Goal: Task Accomplishment & Management: Use online tool/utility

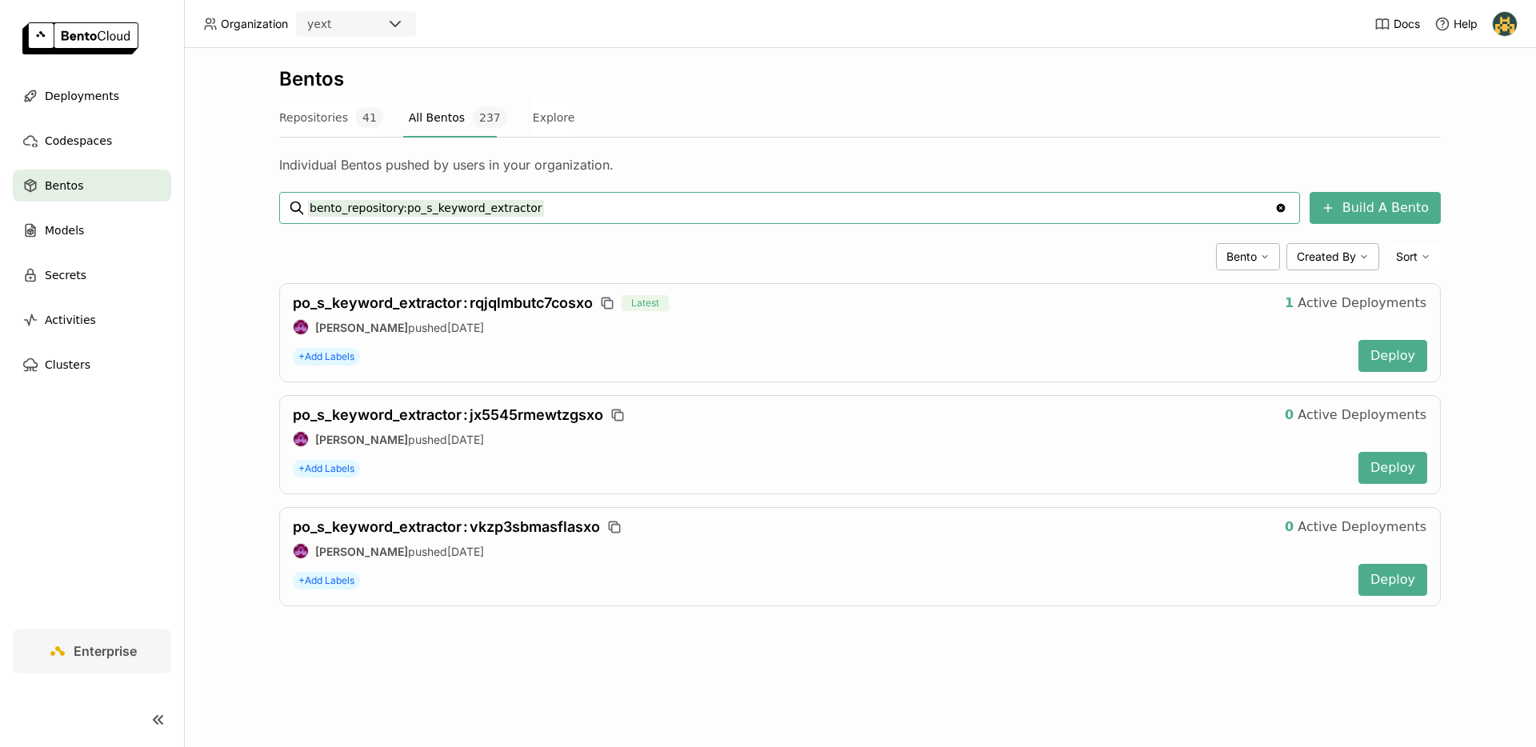
drag, startPoint x: 571, startPoint y: 207, endPoint x: 174, endPoint y: 208, distance: 397.6
click at [230, 204] on div "Bentos Repositories 41 All Bentos 237 Explore Individual Bentos pushed by users…" at bounding box center [860, 397] width 1352 height 699
click at [917, 155] on div "Individual Bentos pushed by users in your organization." at bounding box center [860, 155] width 1162 height 35
click at [358, 120] on span "41" at bounding box center [369, 117] width 27 height 21
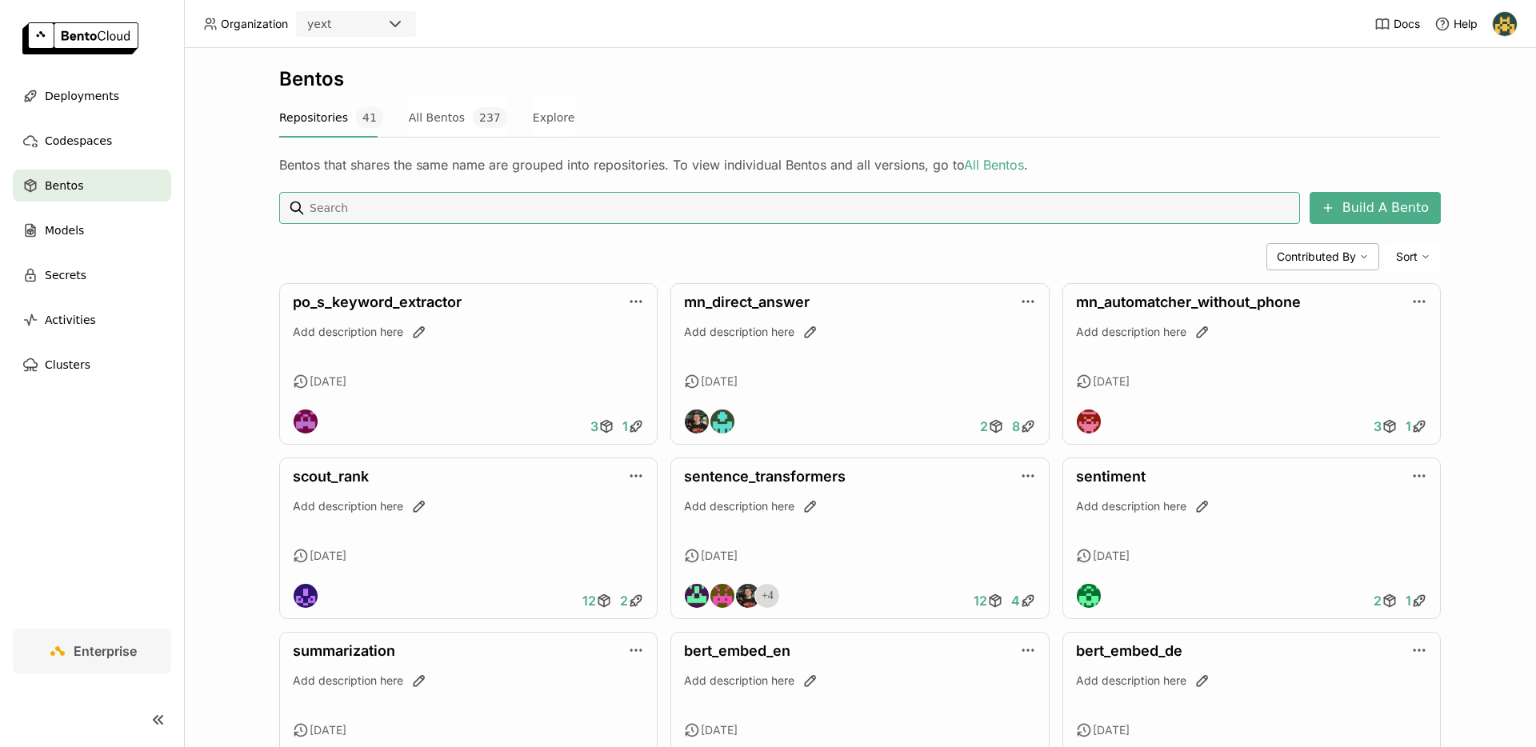
click at [409, 127] on button "All Bentos 237" at bounding box center [458, 118] width 98 height 40
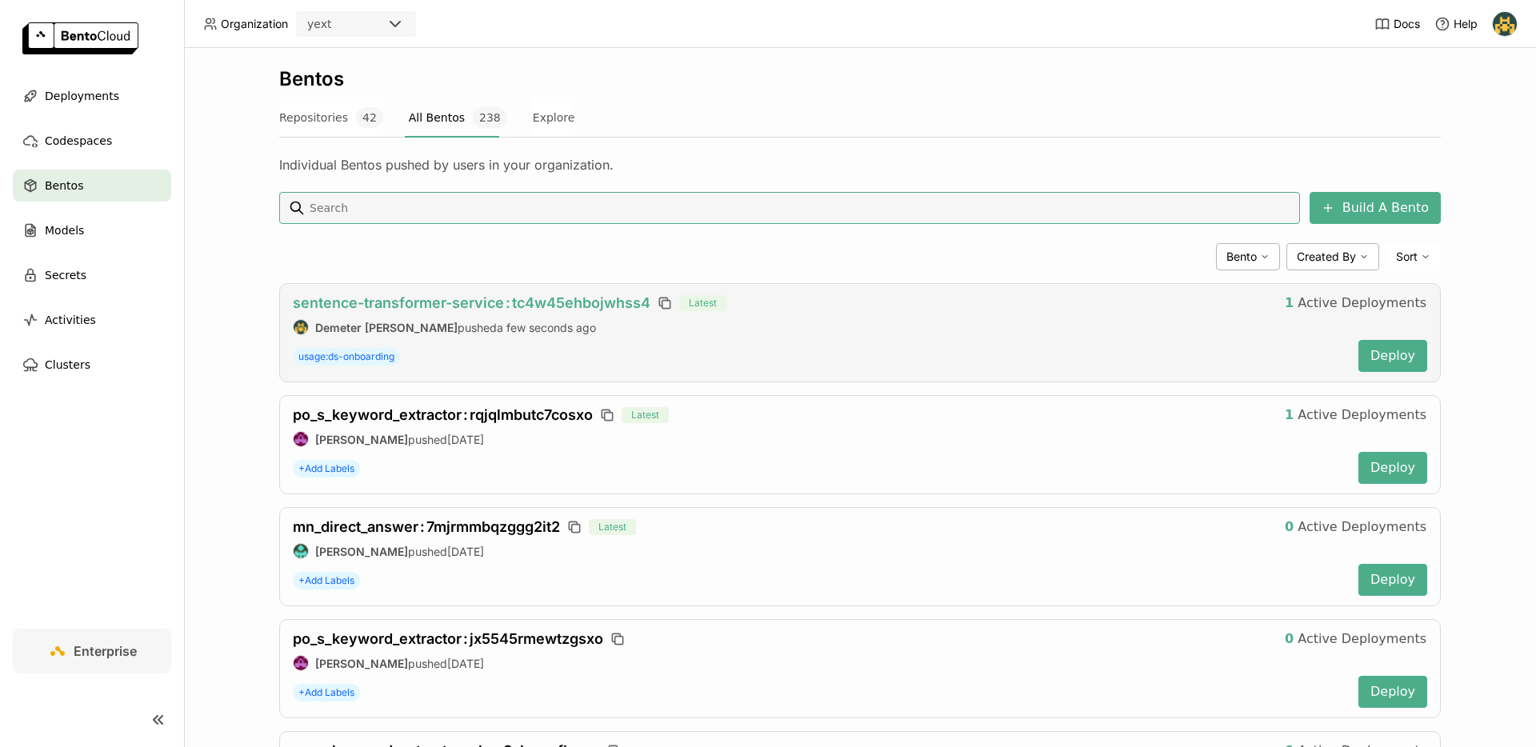
click at [596, 305] on span "sentence-transformer-service : tc4w45ehbojwhss4" at bounding box center [472, 302] width 358 height 17
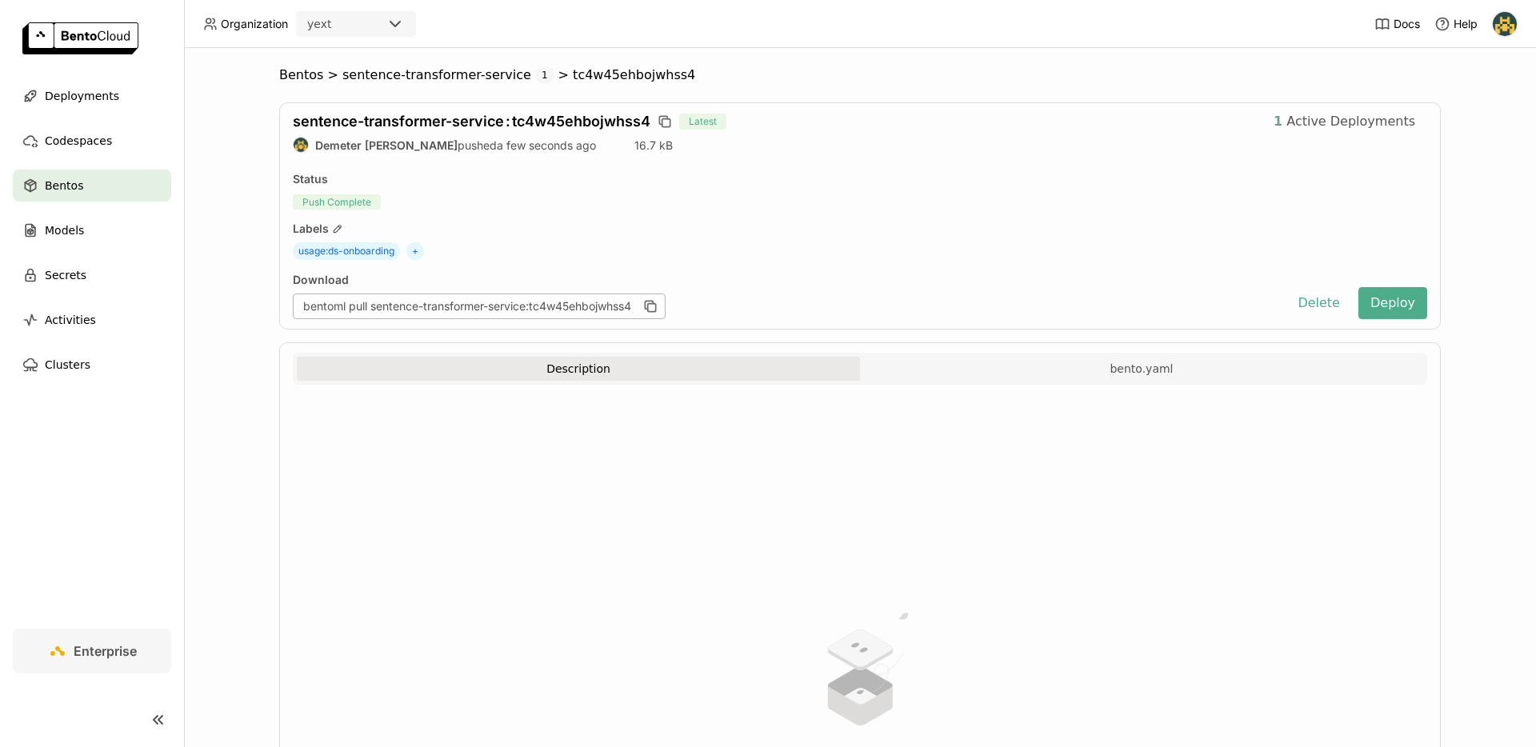
click at [1369, 106] on button "1 Active Deployments" at bounding box center [1344, 122] width 166 height 32
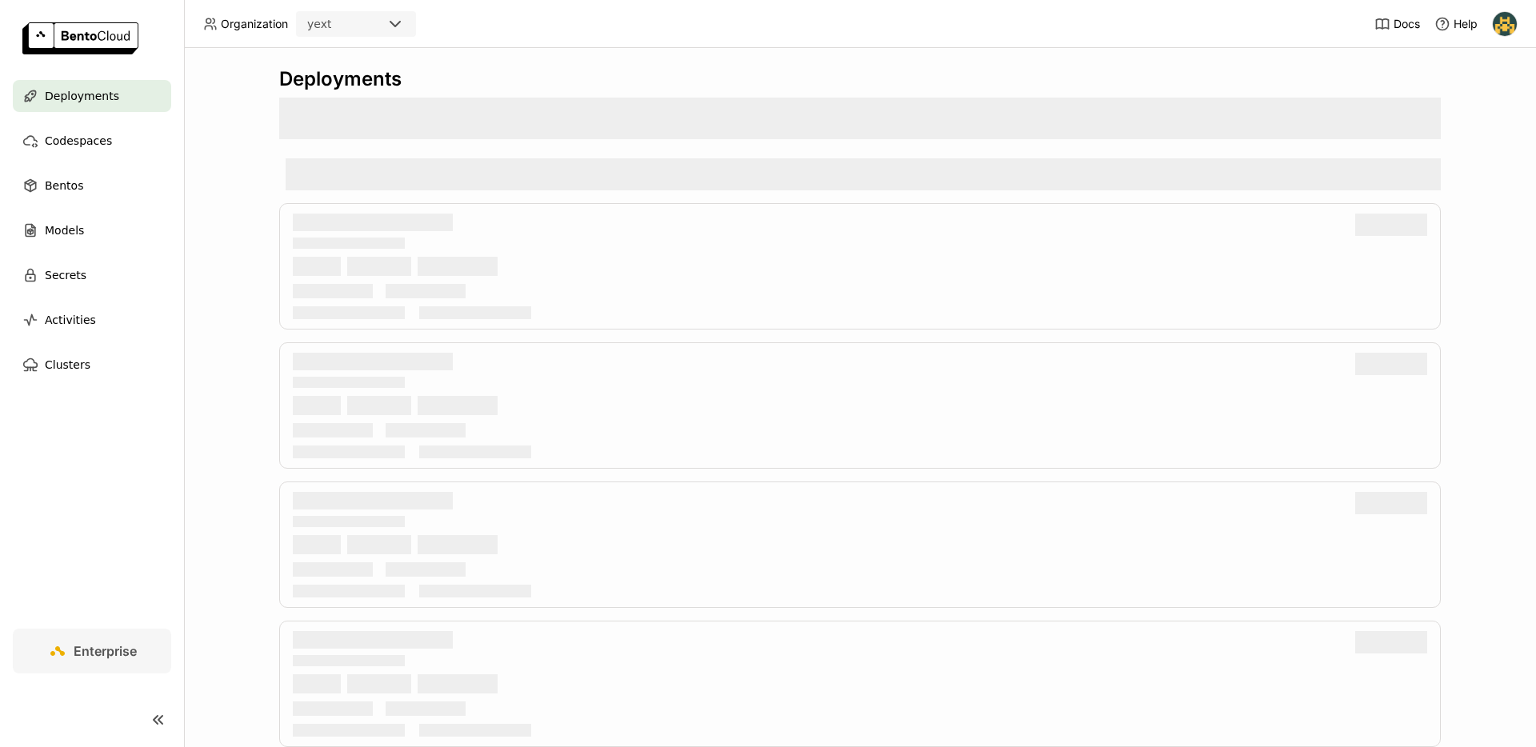
click at [1364, 114] on div at bounding box center [860, 119] width 1162 height 42
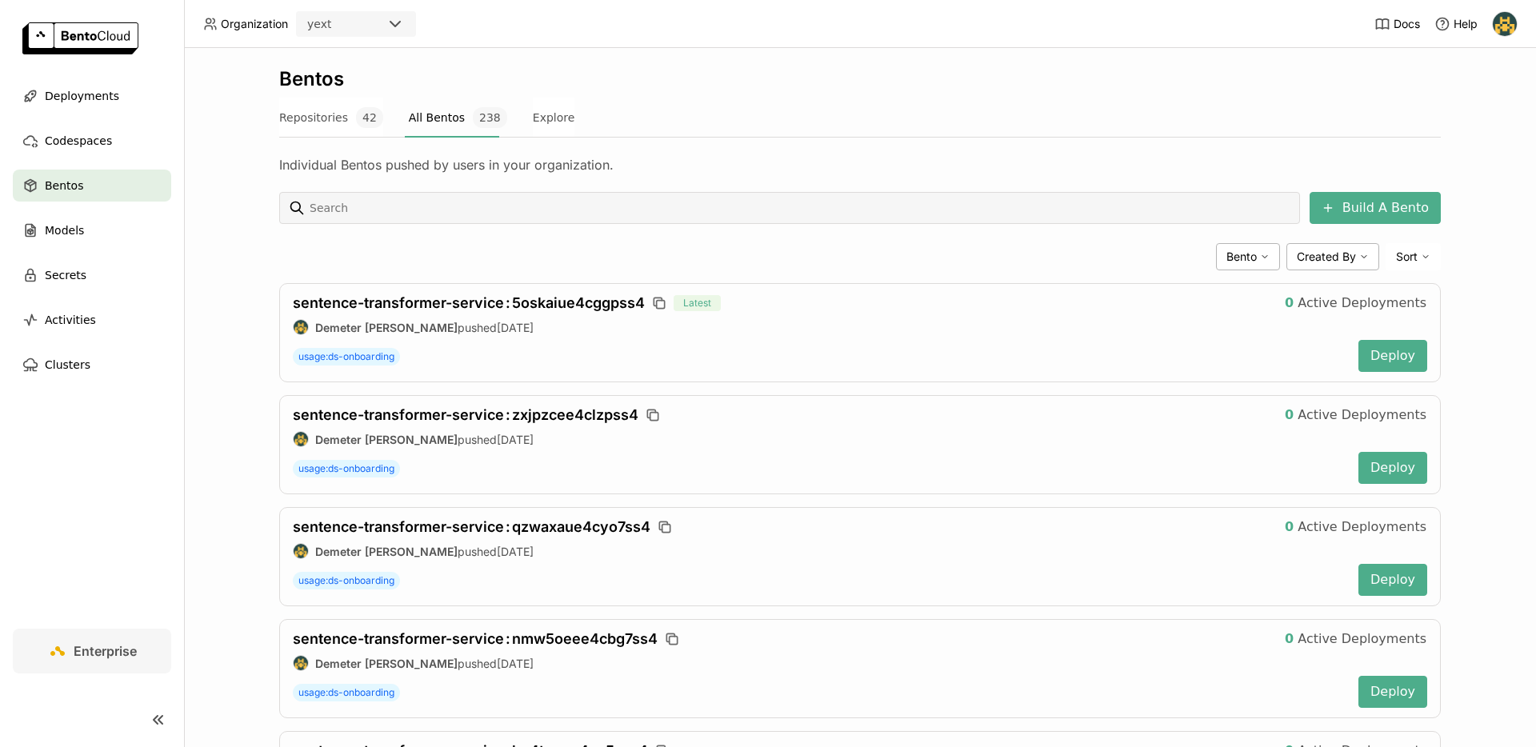
scroll to position [1111, 0]
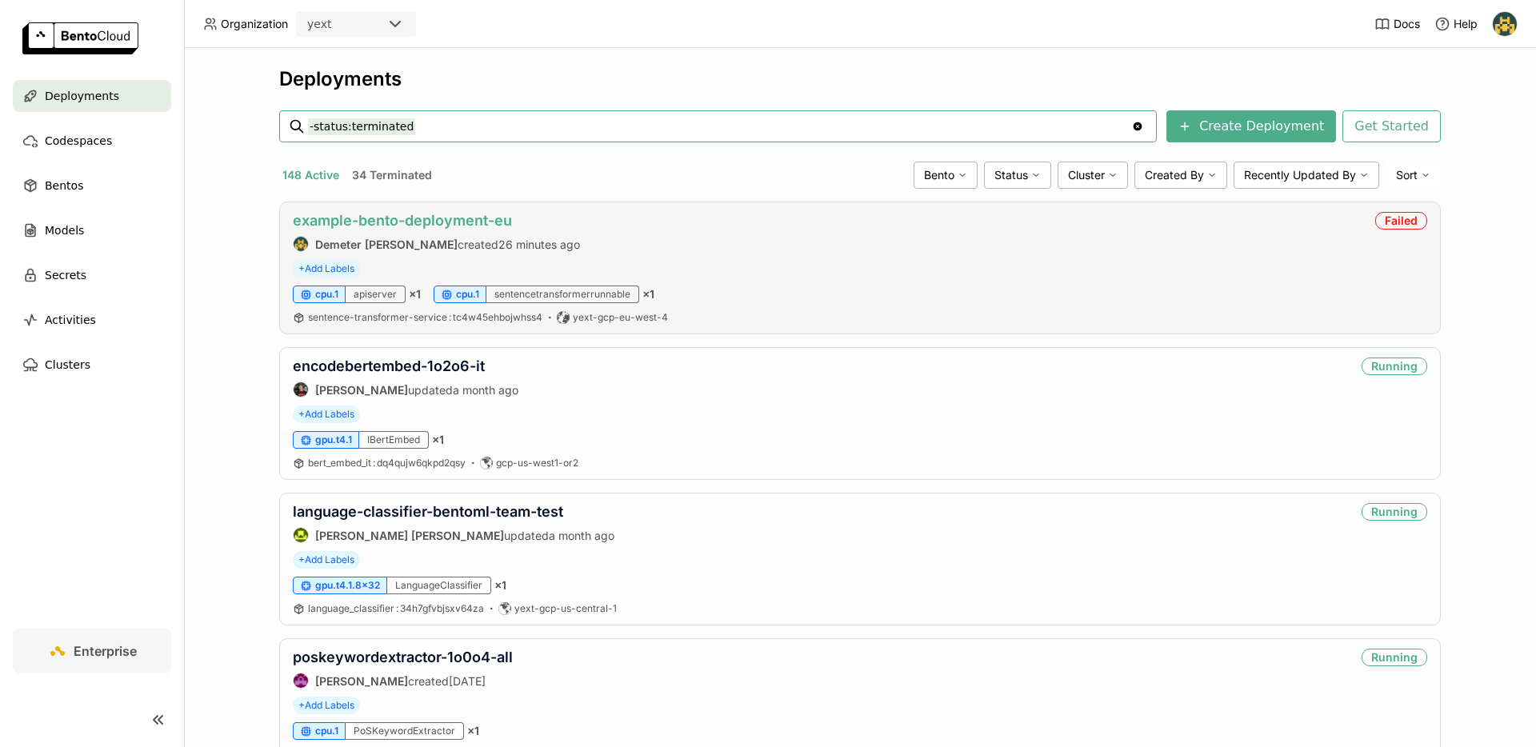
click at [463, 223] on link "example-bento-deployment-eu" at bounding box center [402, 220] width 219 height 17
click at [402, 378] on div "encodebertembed-1o2o6-it Ryan Pope updated a month ago" at bounding box center [406, 378] width 226 height 40
click at [404, 367] on link "encodebertembed-1o2o6-it" at bounding box center [389, 366] width 192 height 17
click at [346, 221] on link "example-bento-deployment-eu" at bounding box center [402, 220] width 219 height 17
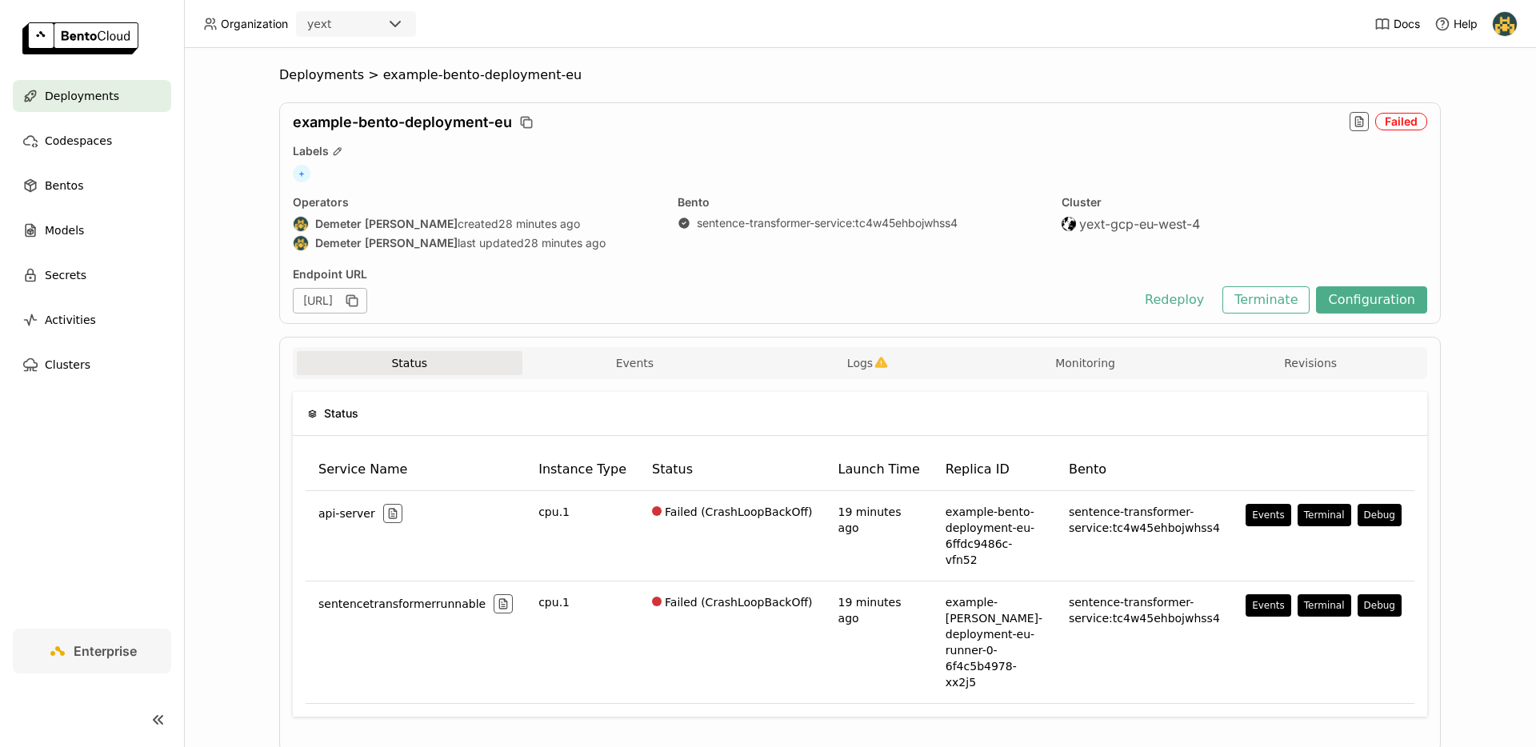
click at [1400, 124] on div "Failed" at bounding box center [1401, 122] width 52 height 18
click at [1357, 127] on icon "button" at bounding box center [1359, 121] width 13 height 13
type input "source:service"
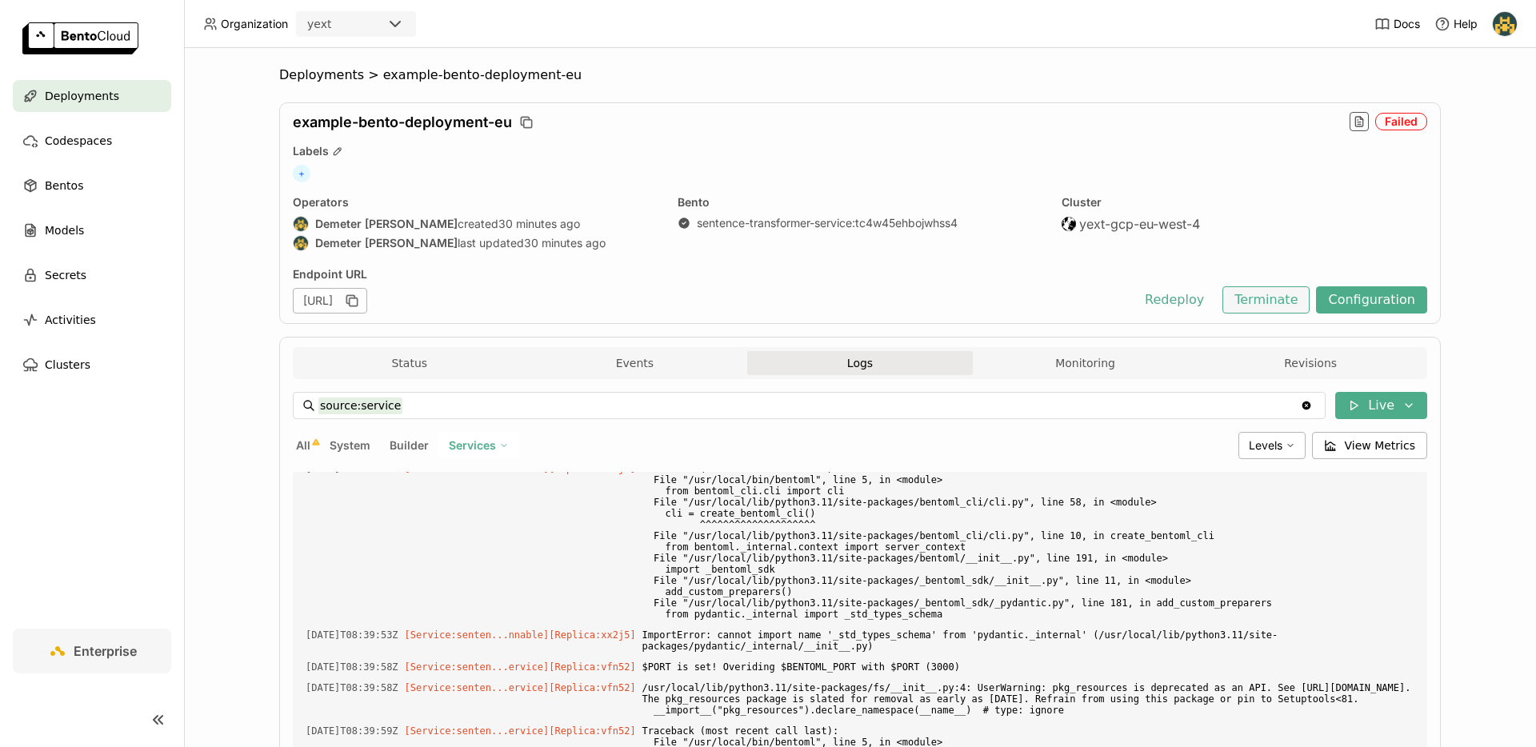
click at [1277, 305] on button "Terminate" at bounding box center [1265, 299] width 87 height 27
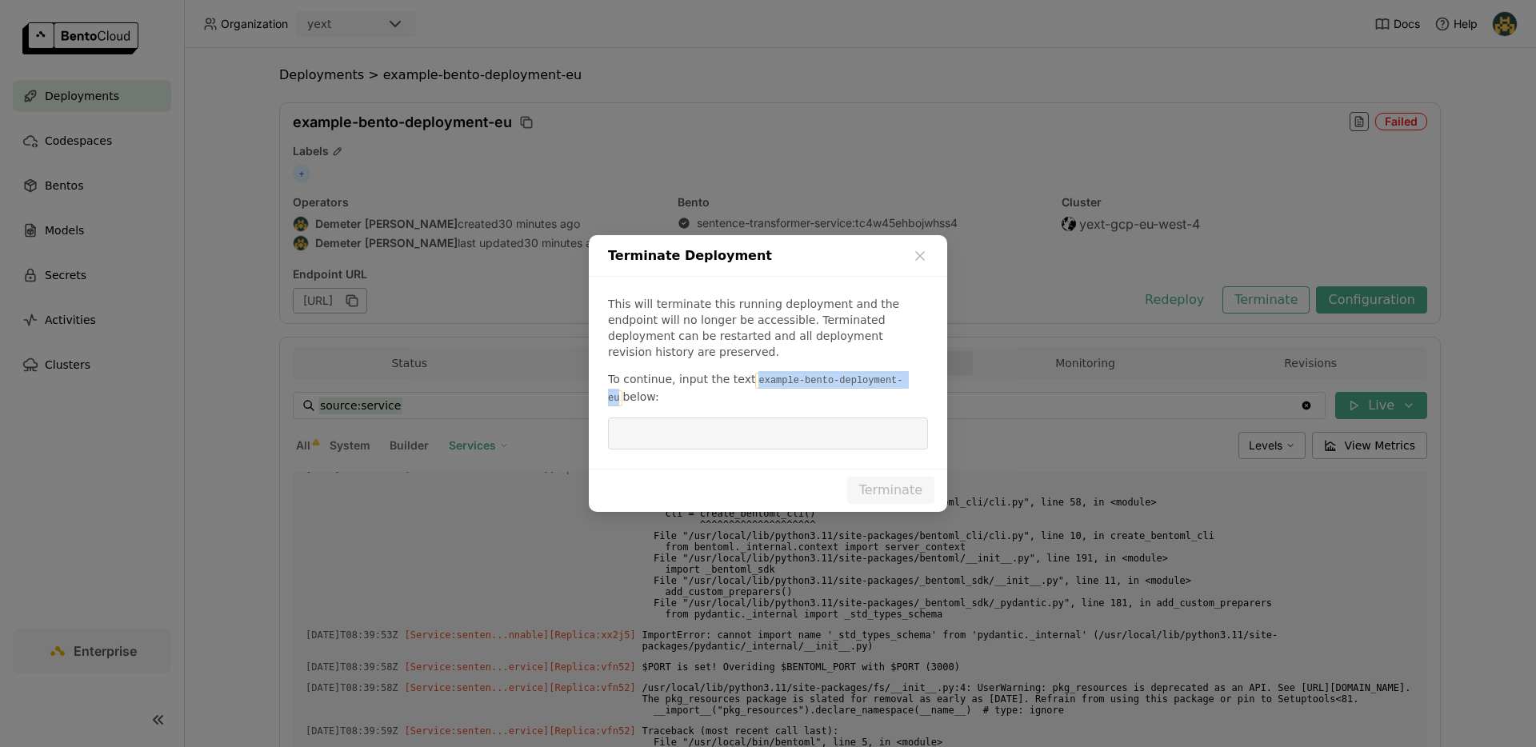
drag, startPoint x: 749, startPoint y: 371, endPoint x: 975, endPoint y: 374, distance: 226.4
click at [975, 374] on div "Terminate Deployment This will terminate this running deployment and the endpoi…" at bounding box center [768, 373] width 1536 height 747
copy code "example-bento-deployment-eu"
click at [802, 443] on div "This will terminate this running deployment and the endpoint will no longer be …" at bounding box center [768, 373] width 358 height 192
click at [810, 430] on input "dialog" at bounding box center [768, 433] width 301 height 30
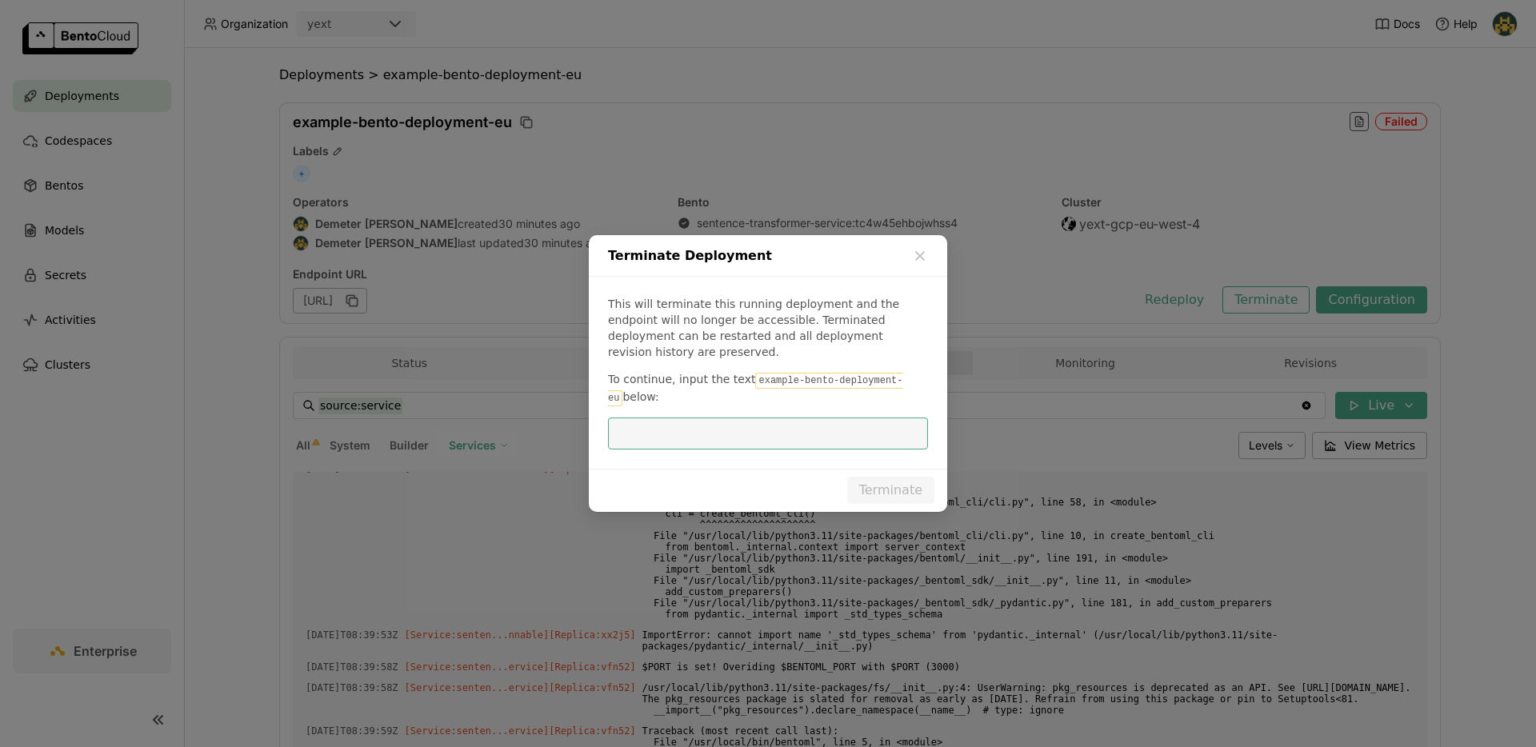
paste input "example-bento-deployment-eu"
type input "example-bento-deployment-eu"
click at [921, 482] on button "Terminate" at bounding box center [890, 490] width 87 height 27
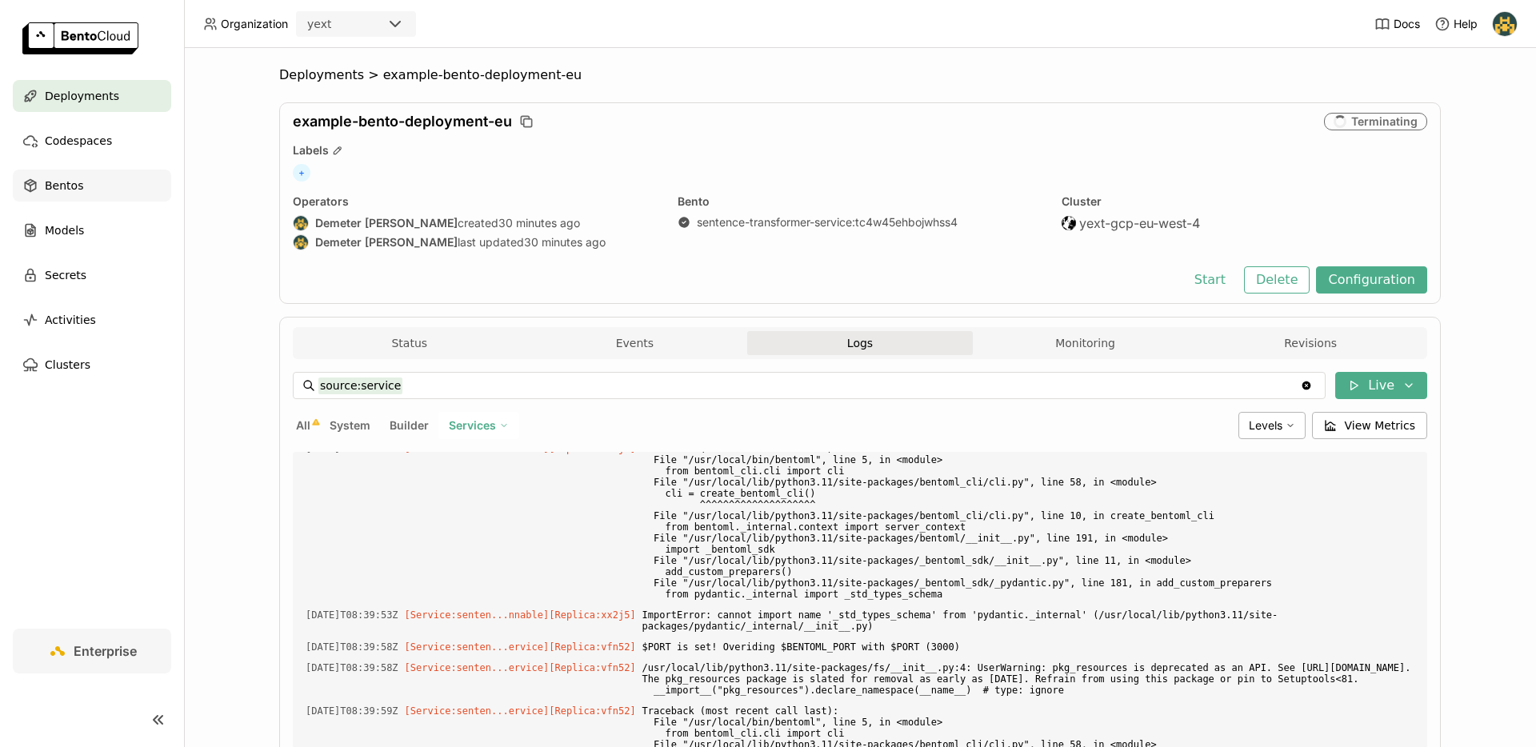
click at [74, 179] on span "Bentos" at bounding box center [64, 185] width 38 height 19
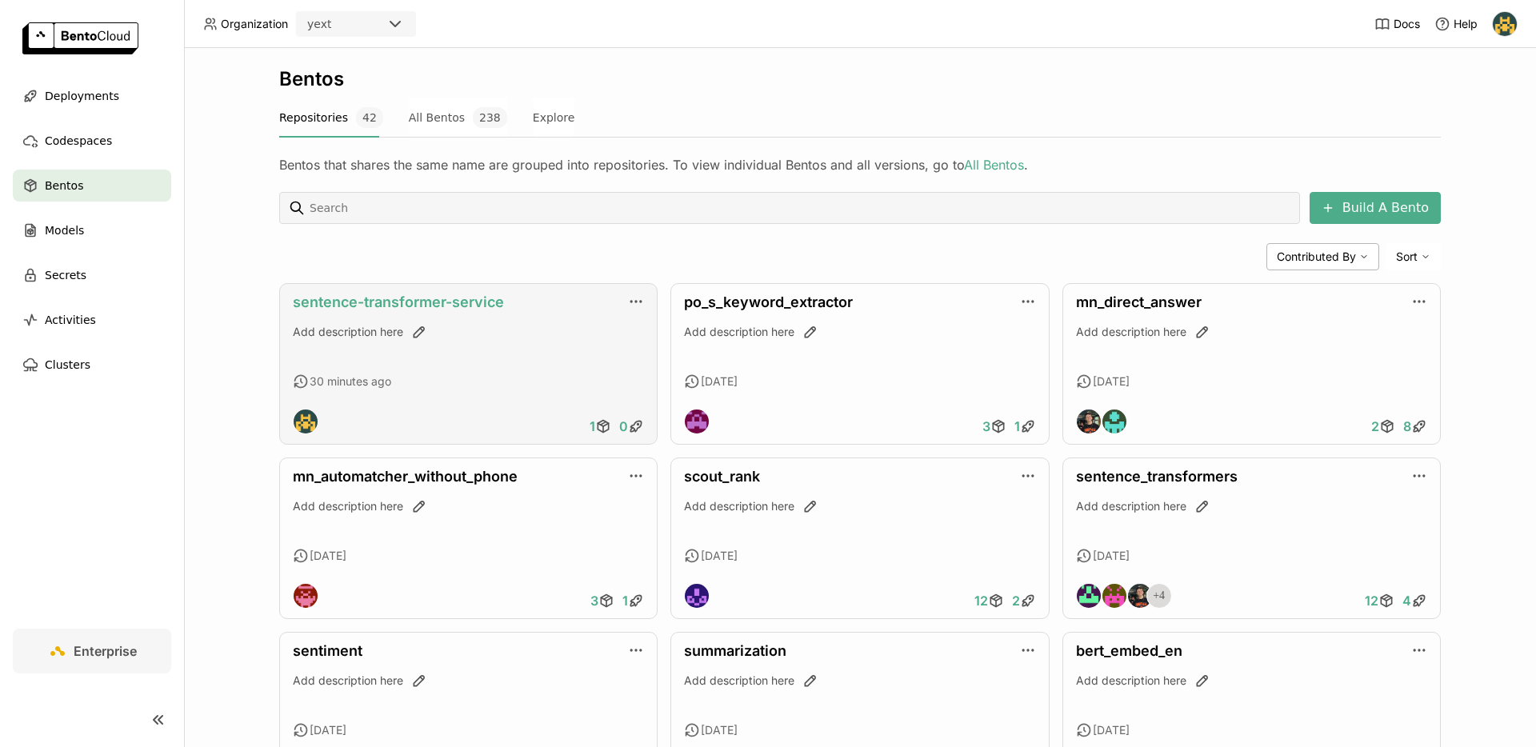
click at [421, 296] on link "sentence-transformer-service" at bounding box center [398, 302] width 211 height 17
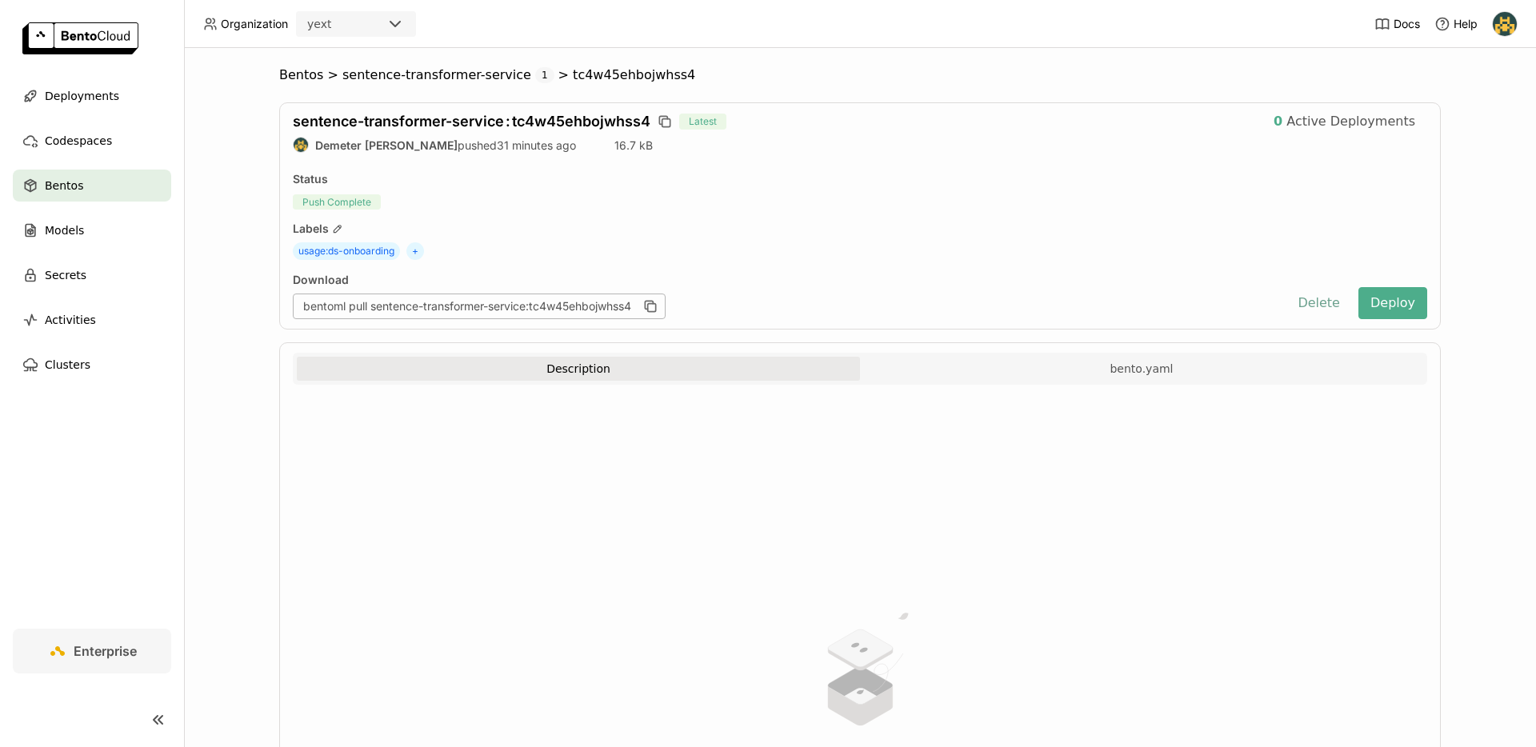
click at [1325, 306] on button "Delete" at bounding box center [1318, 303] width 66 height 32
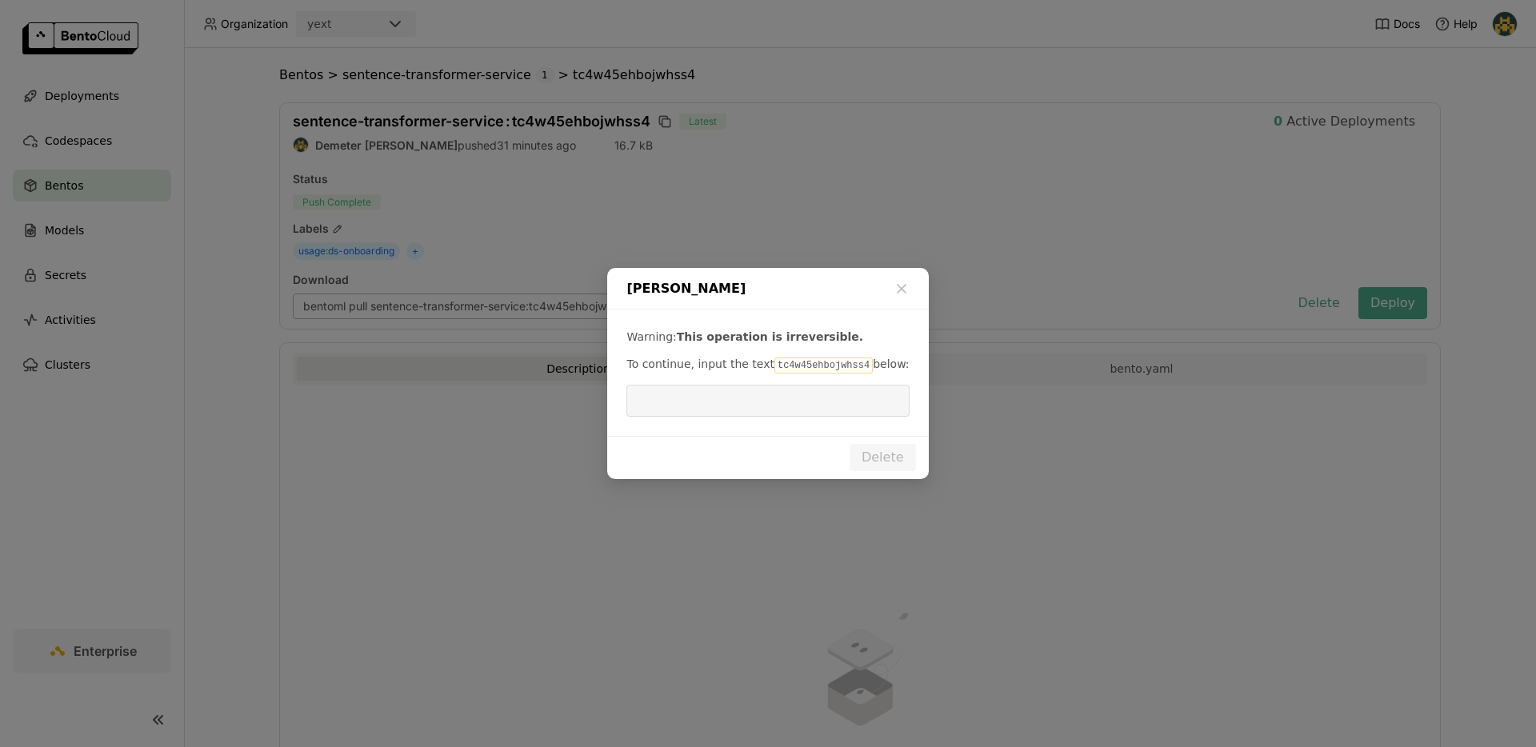
click at [800, 367] on code "tc4w45ehbojwhss4" at bounding box center [823, 366] width 98 height 16
click at [799, 367] on code "tc4w45ehbojwhss4" at bounding box center [823, 366] width 98 height 16
copy code "tc4w45ehbojwhss4"
click at [767, 394] on input "dialog" at bounding box center [767, 401] width 263 height 30
paste input "tc4w45ehbojwhss4"
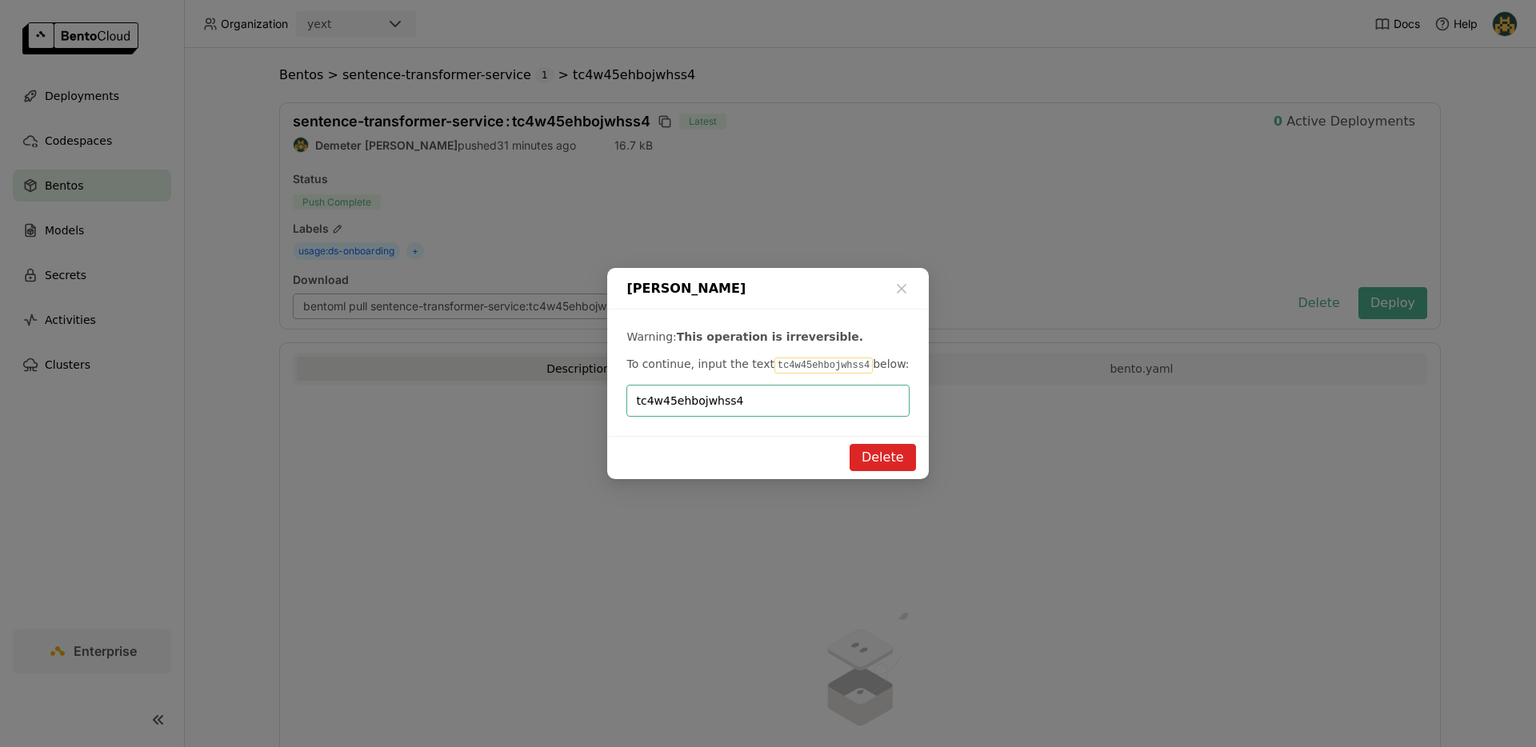
type input "tc4w45ehbojwhss4"
click at [885, 455] on button "Delete" at bounding box center [883, 457] width 66 height 27
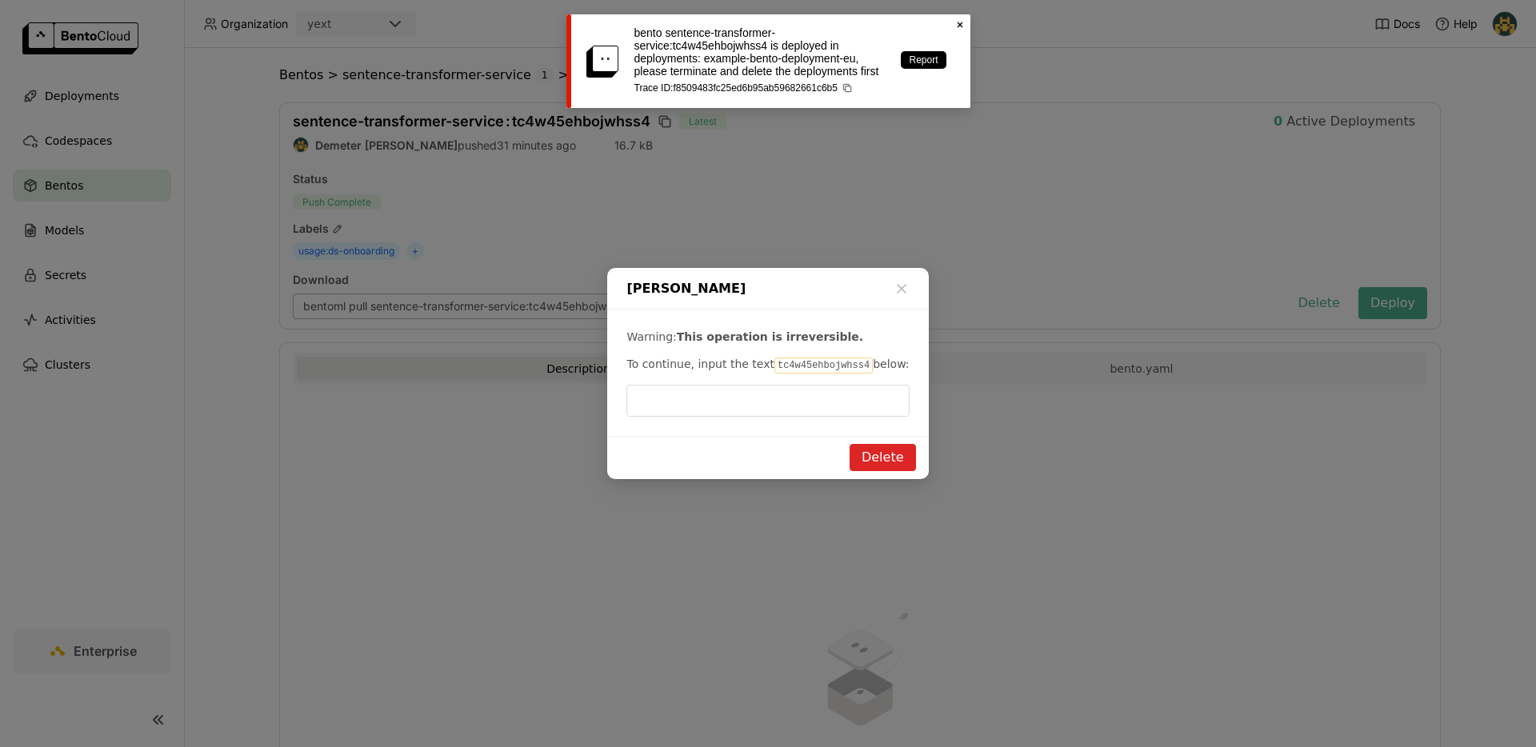
click at [1008, 208] on div "Delete Bento Warning: This operation is irreversible. To continue, input the te…" at bounding box center [768, 373] width 1536 height 747
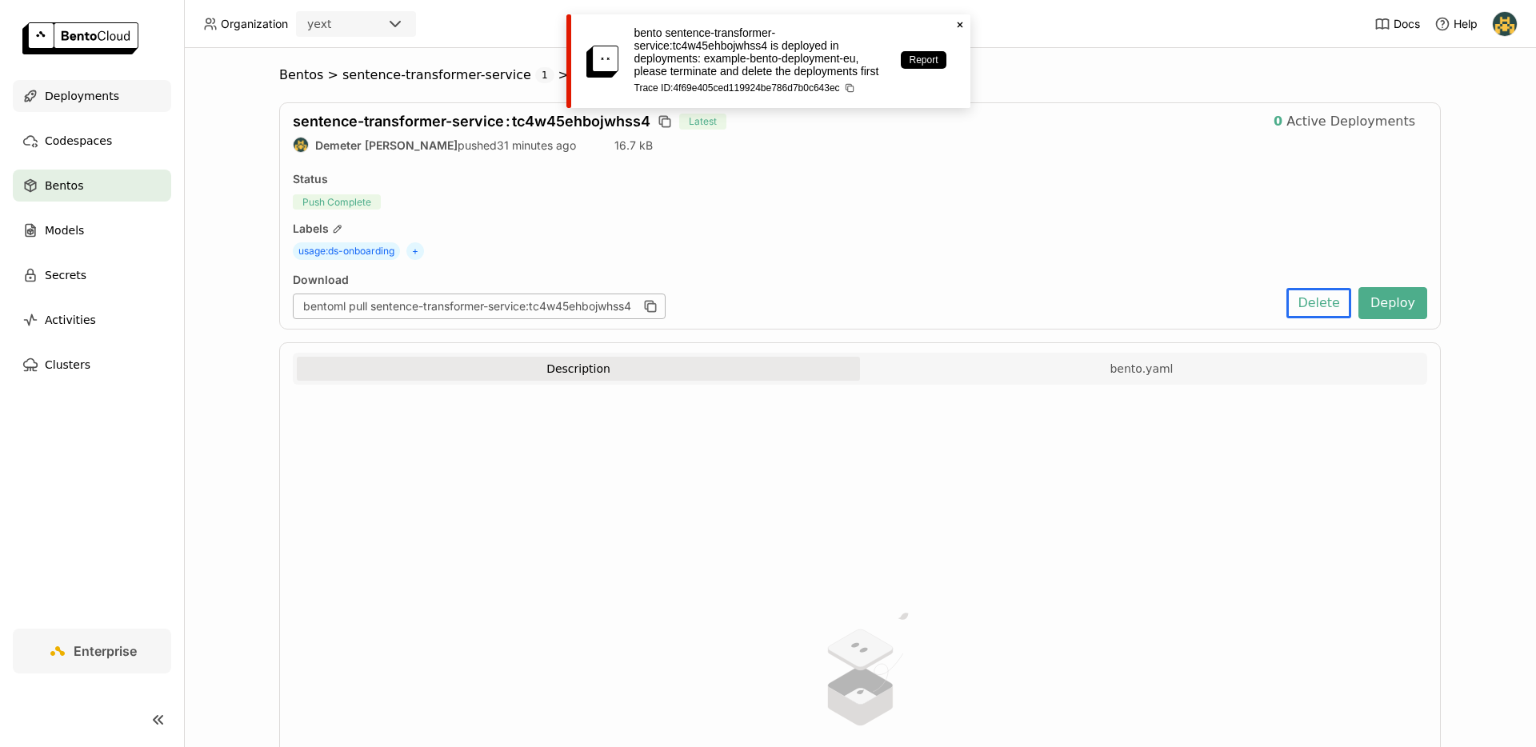
click at [84, 103] on span "Deployments" at bounding box center [82, 95] width 74 height 19
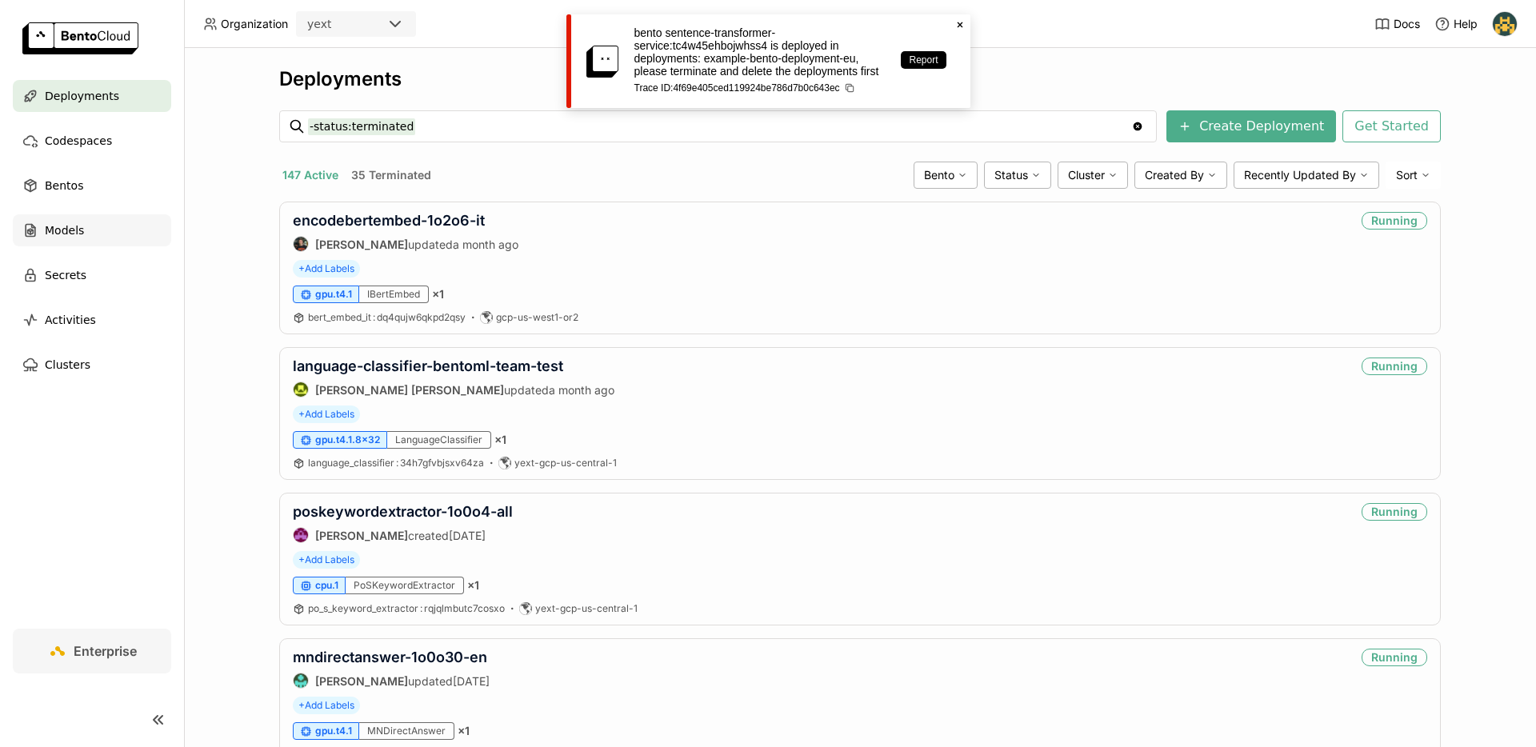
click at [77, 227] on span "Models" at bounding box center [64, 230] width 39 height 19
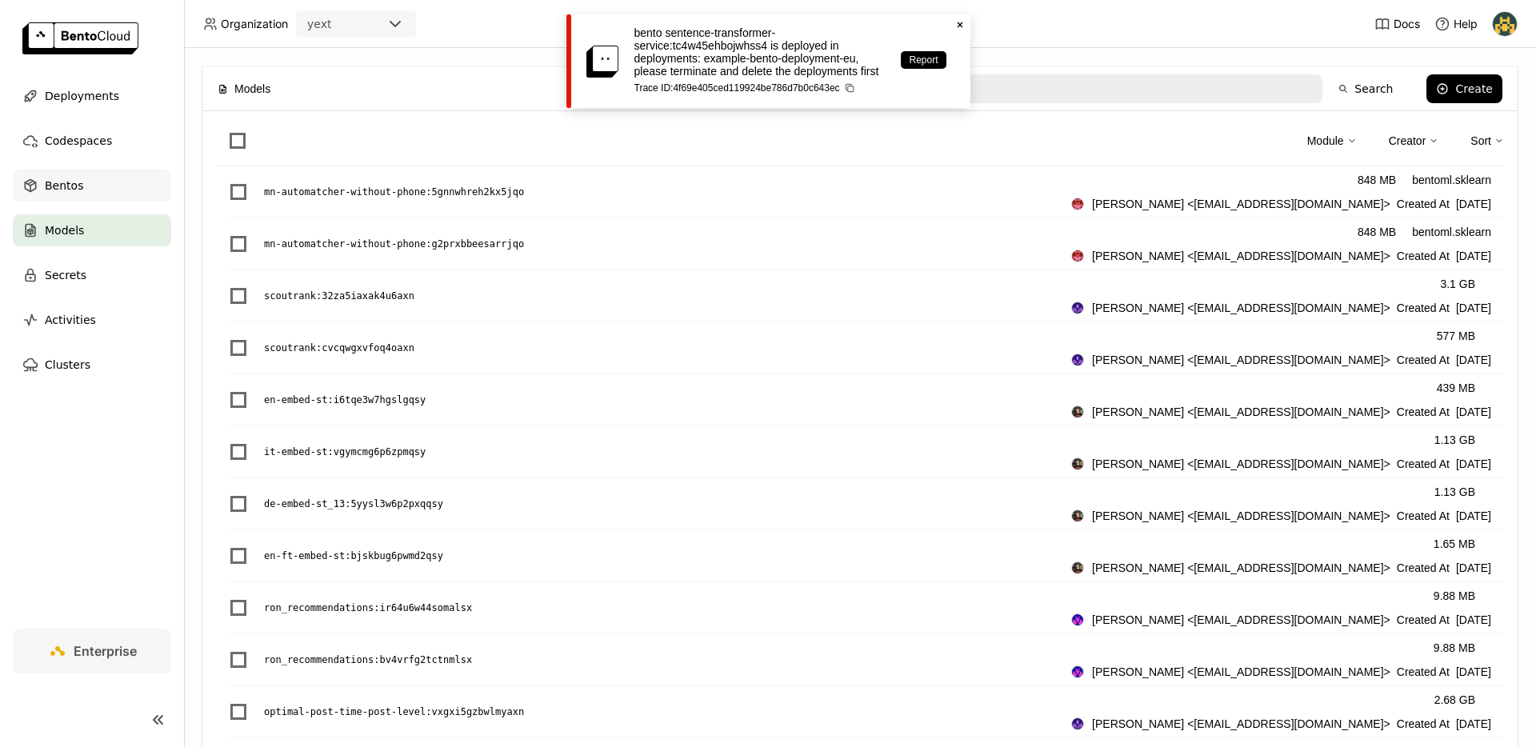
click at [94, 190] on div "Bentos" at bounding box center [92, 186] width 158 height 32
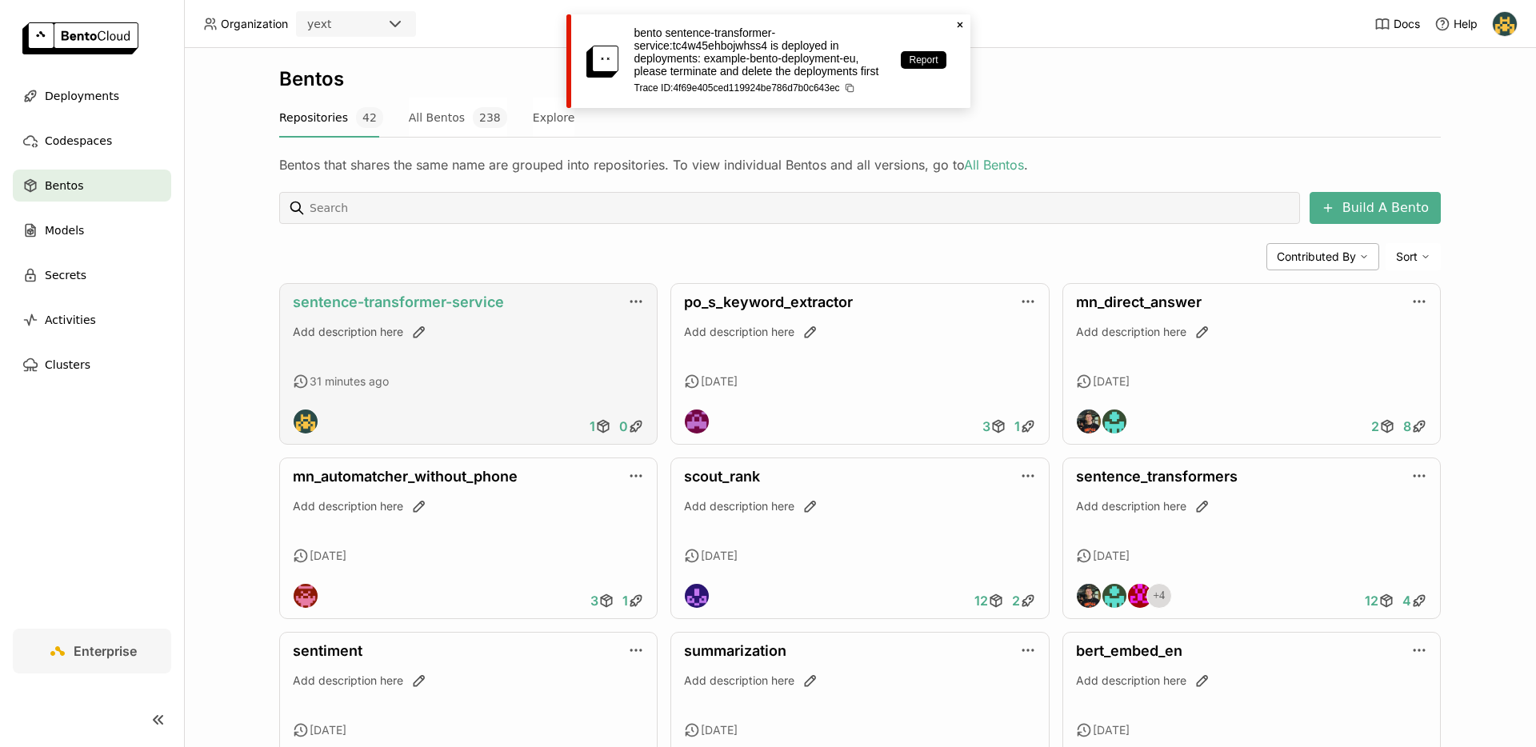
click at [450, 297] on link "sentence-transformer-service" at bounding box center [398, 302] width 211 height 17
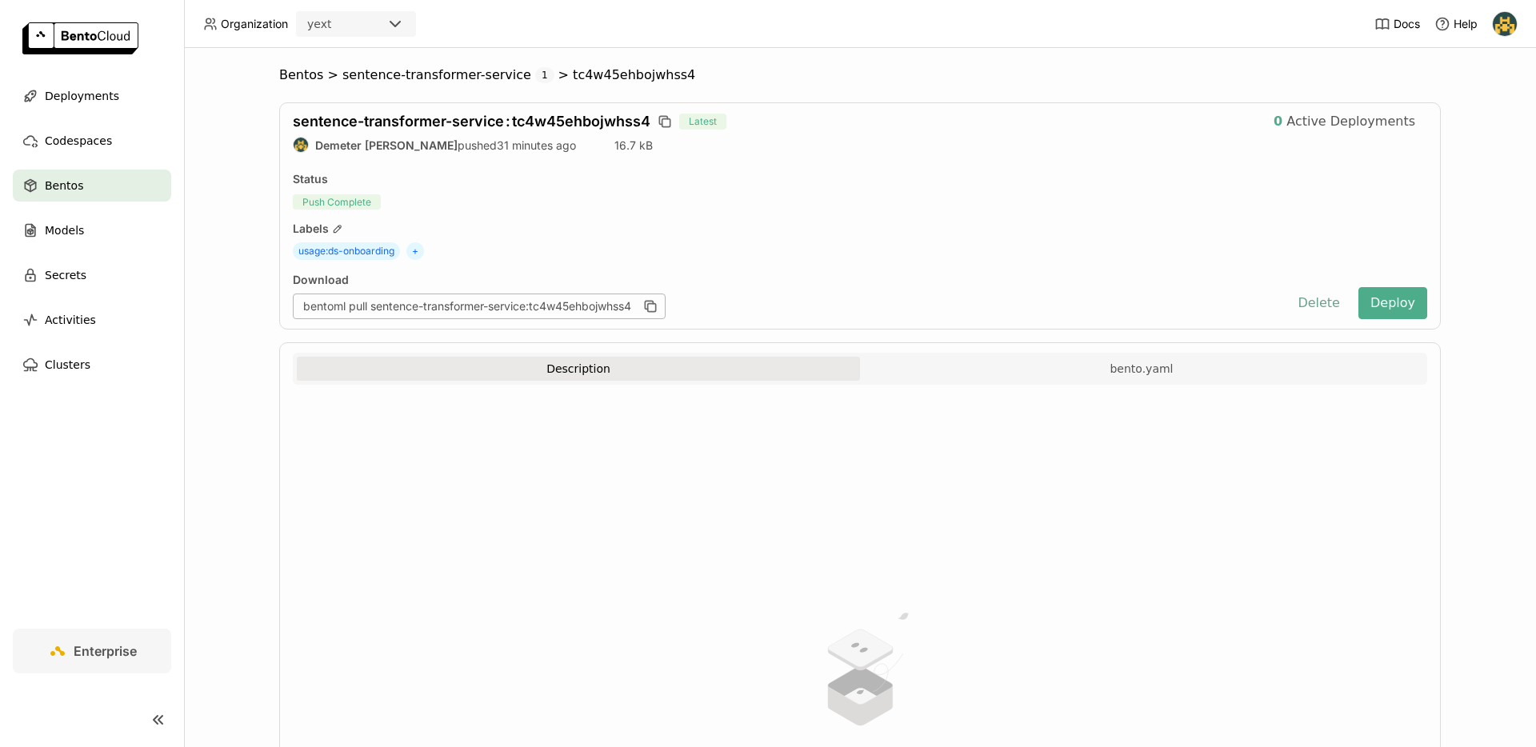
click at [1329, 310] on button "Delete" at bounding box center [1318, 303] width 66 height 32
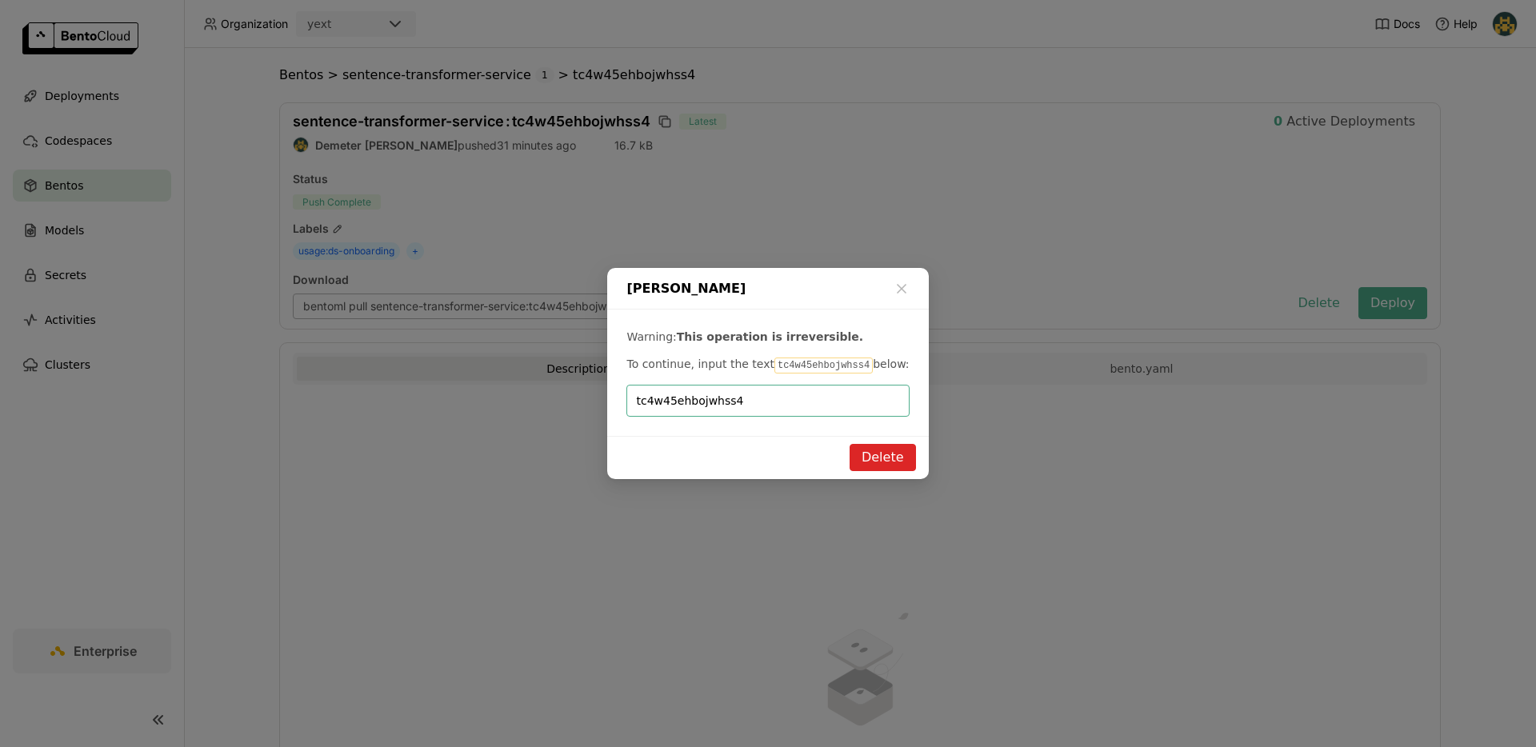
type input "tc4w45ehbojwhss4"
click at [878, 440] on div "Delete" at bounding box center [767, 457] width 321 height 43
click at [888, 473] on div "Delete" at bounding box center [767, 457] width 321 height 43
click at [886, 469] on button "Delete" at bounding box center [883, 457] width 66 height 27
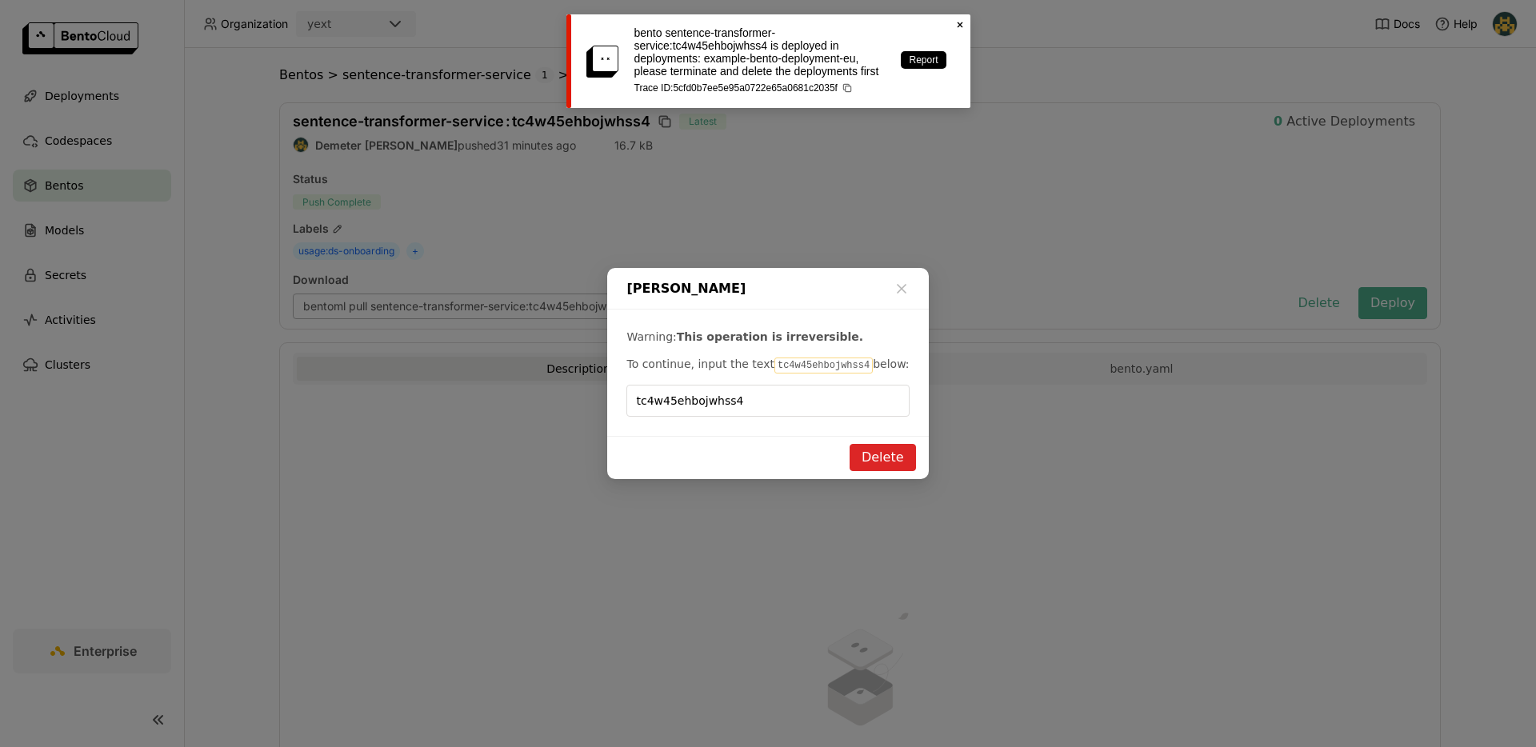
click at [960, 24] on icon at bounding box center [960, 25] width 6 height 6
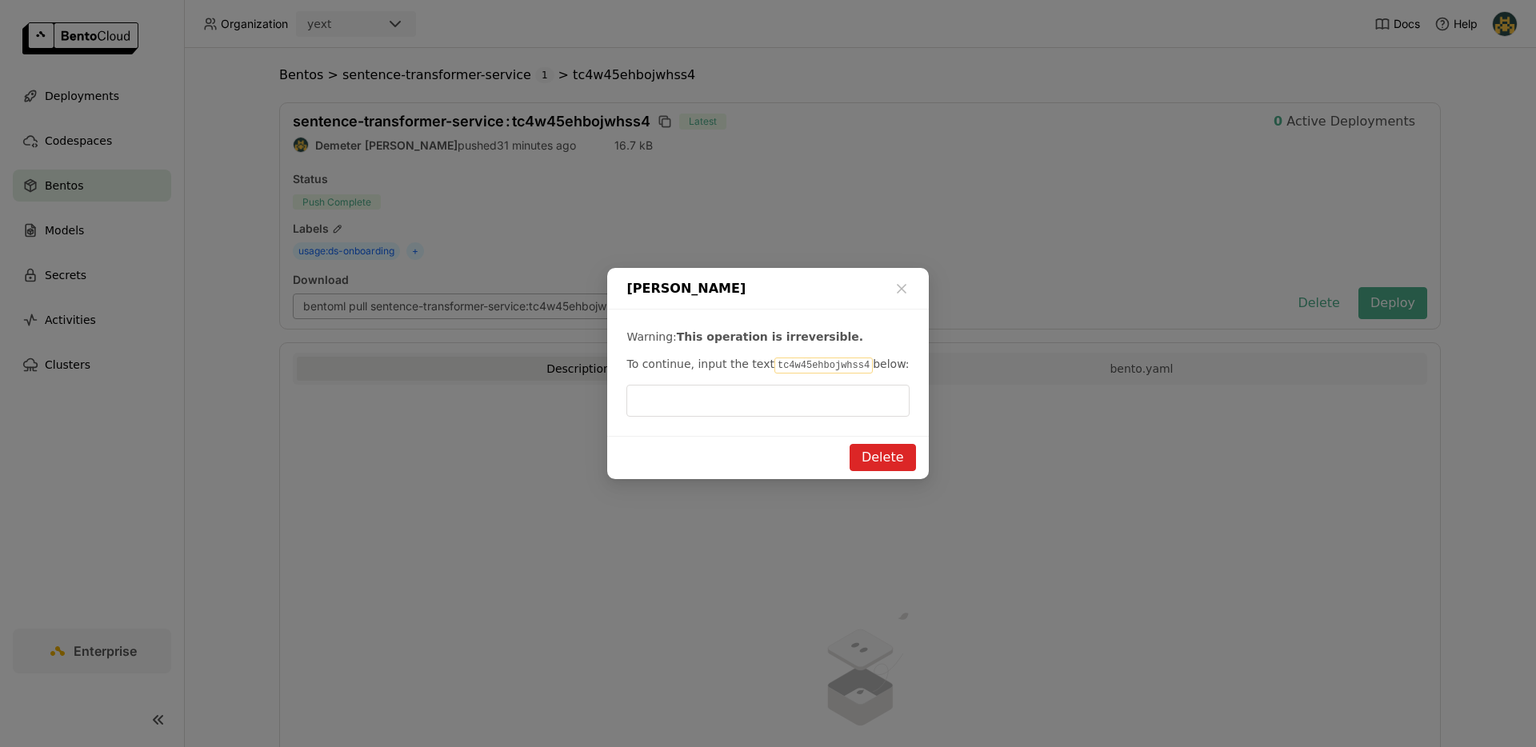
click at [796, 161] on div "Delete Bento Warning: This operation is irreversible. To continue, input the te…" at bounding box center [768, 373] width 1536 height 747
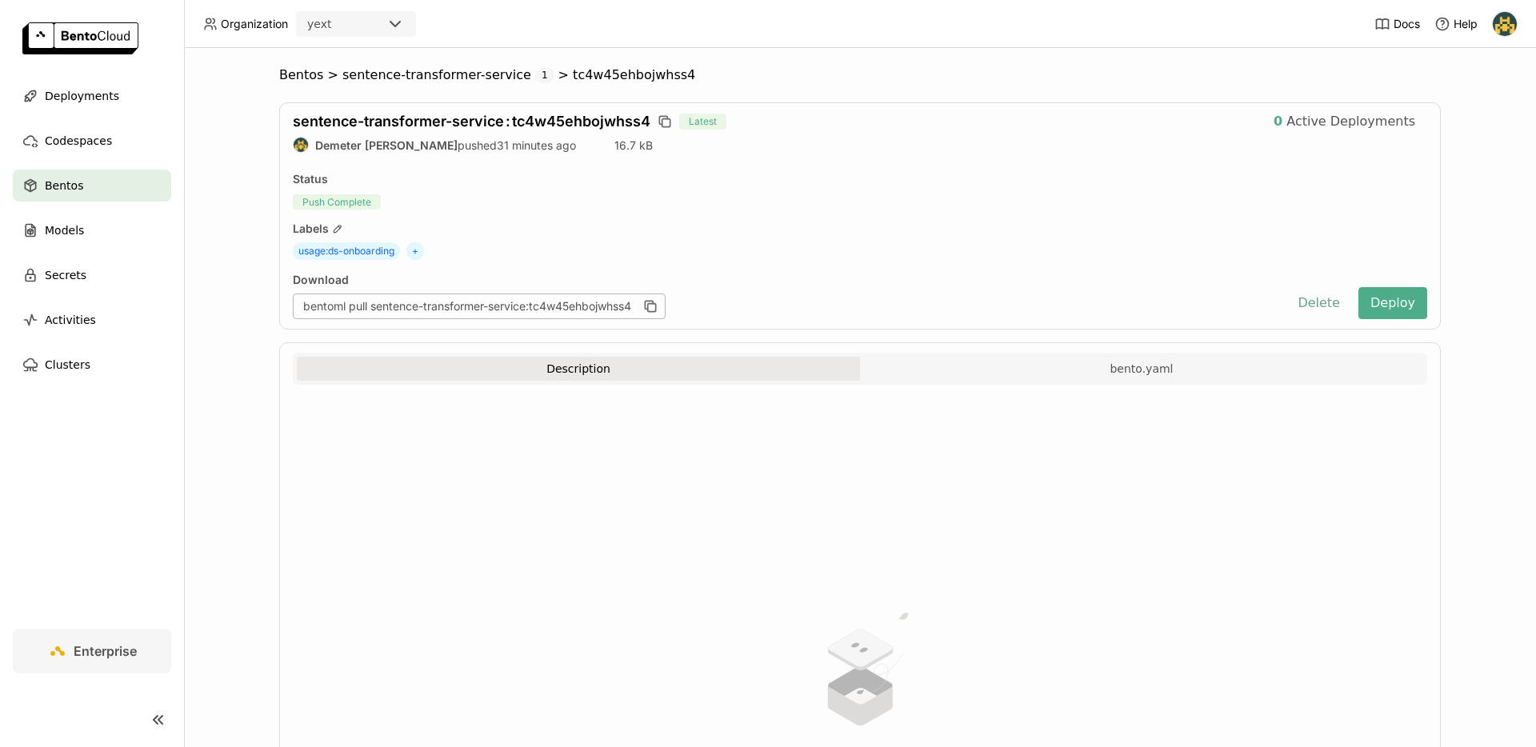
click at [1314, 310] on button "Delete" at bounding box center [1318, 303] width 66 height 32
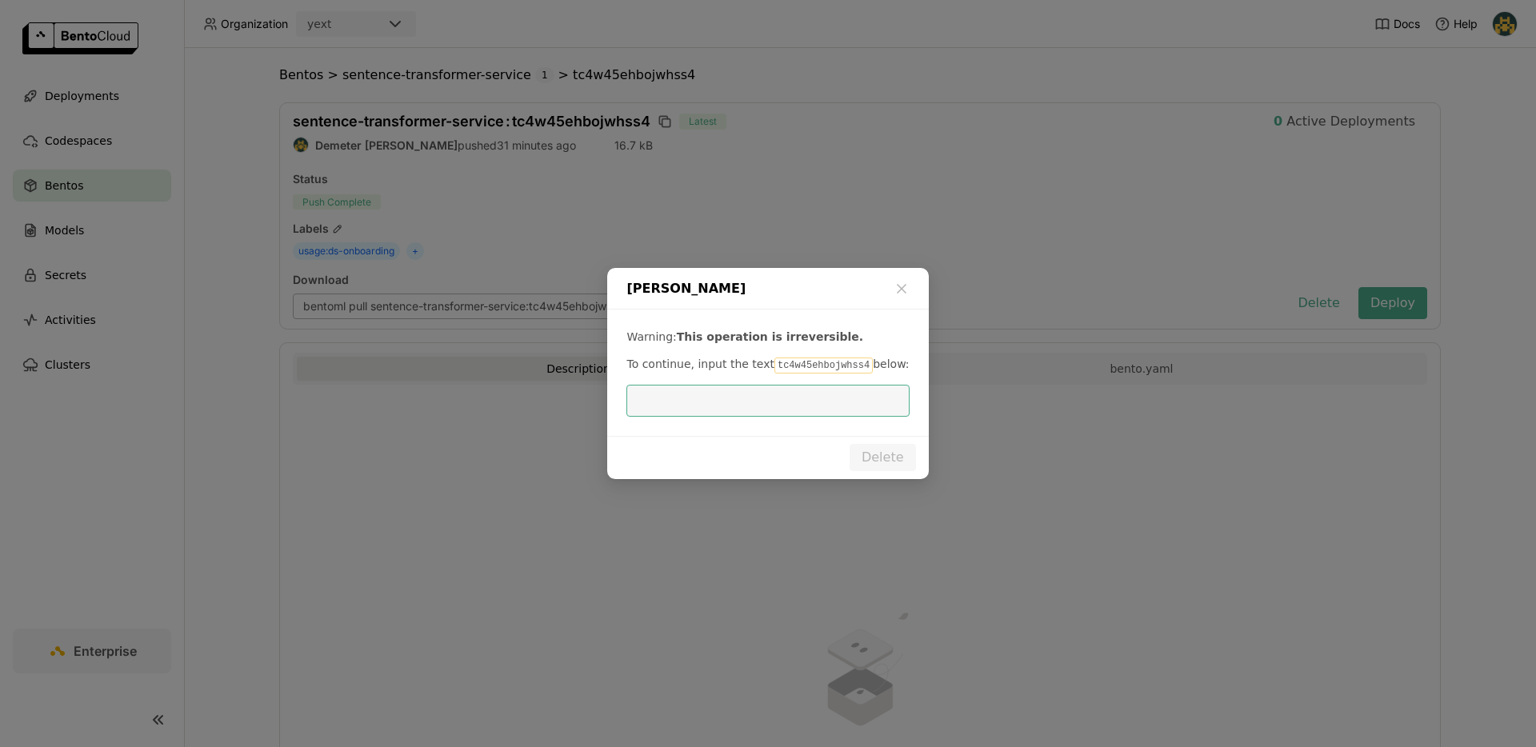
type input "tc4w45ehbojwhss4"
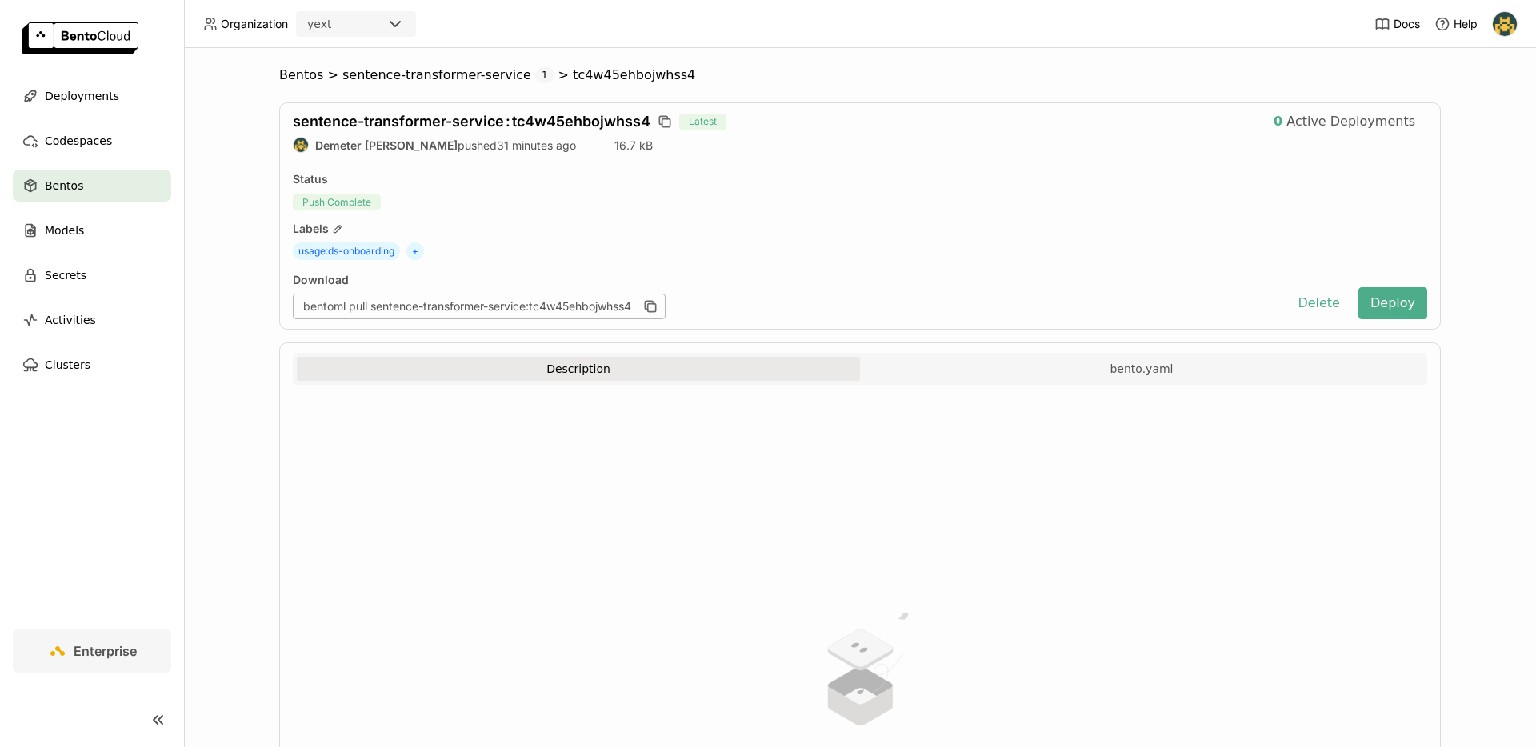
click at [933, 458] on div "Delete Bento Warning: This operation is irreversible. To continue, input the te…" at bounding box center [768, 373] width 1536 height 747
click at [1298, 314] on button "Delete" at bounding box center [1318, 303] width 66 height 32
click at [105, 94] on span "Deployments" at bounding box center [82, 95] width 74 height 19
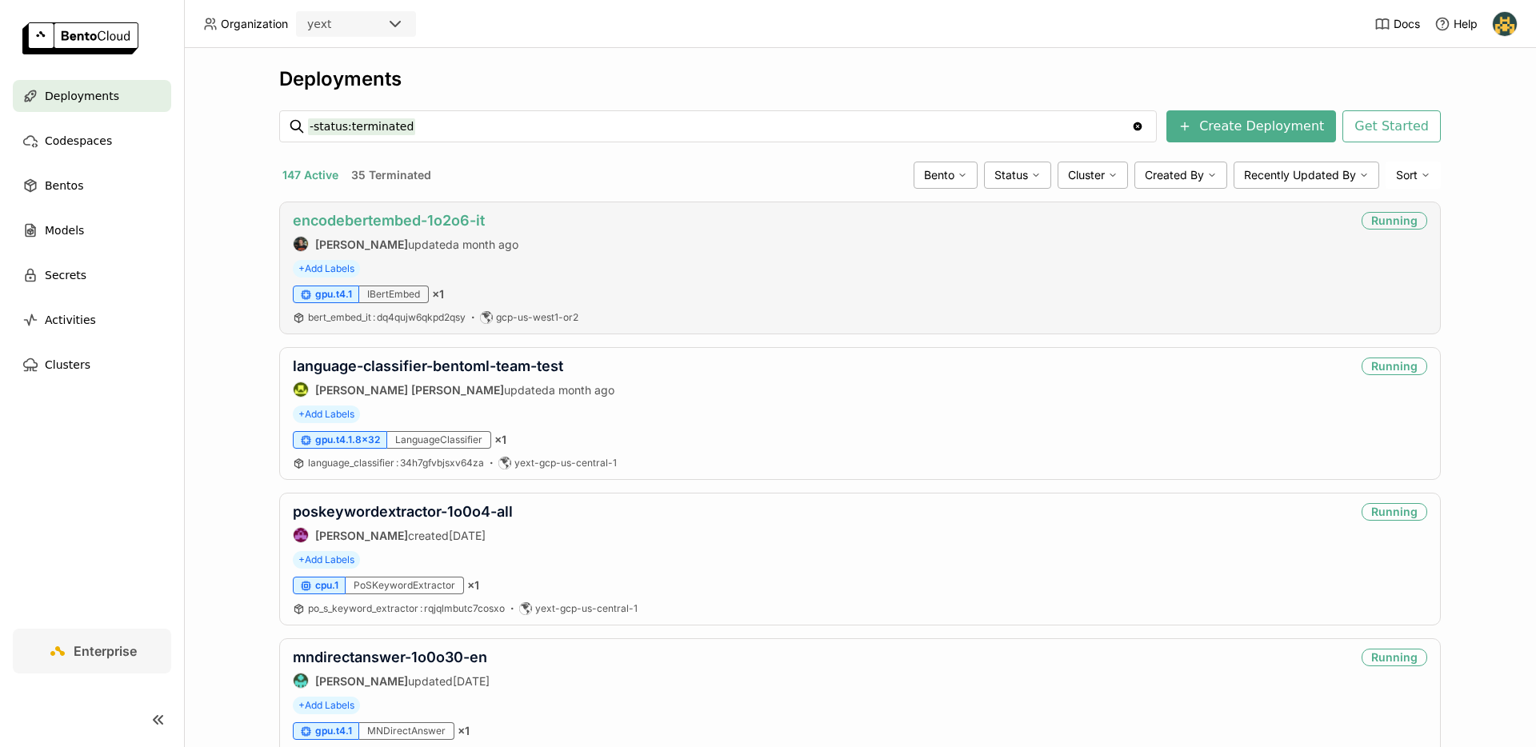
click at [431, 225] on link "encodebertembed-1o2o6-it" at bounding box center [389, 220] width 192 height 17
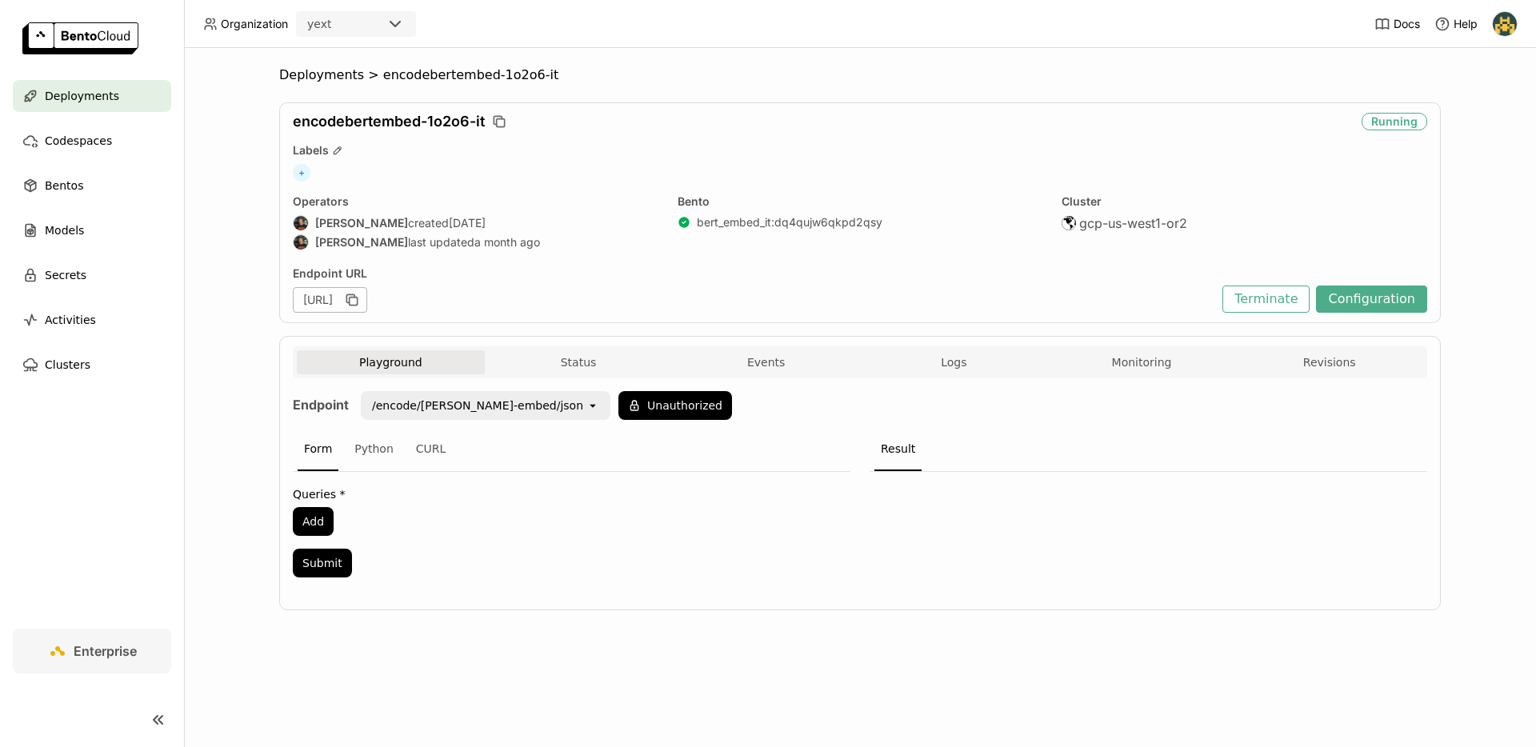
click at [98, 98] on span "Deployments" at bounding box center [82, 95] width 74 height 19
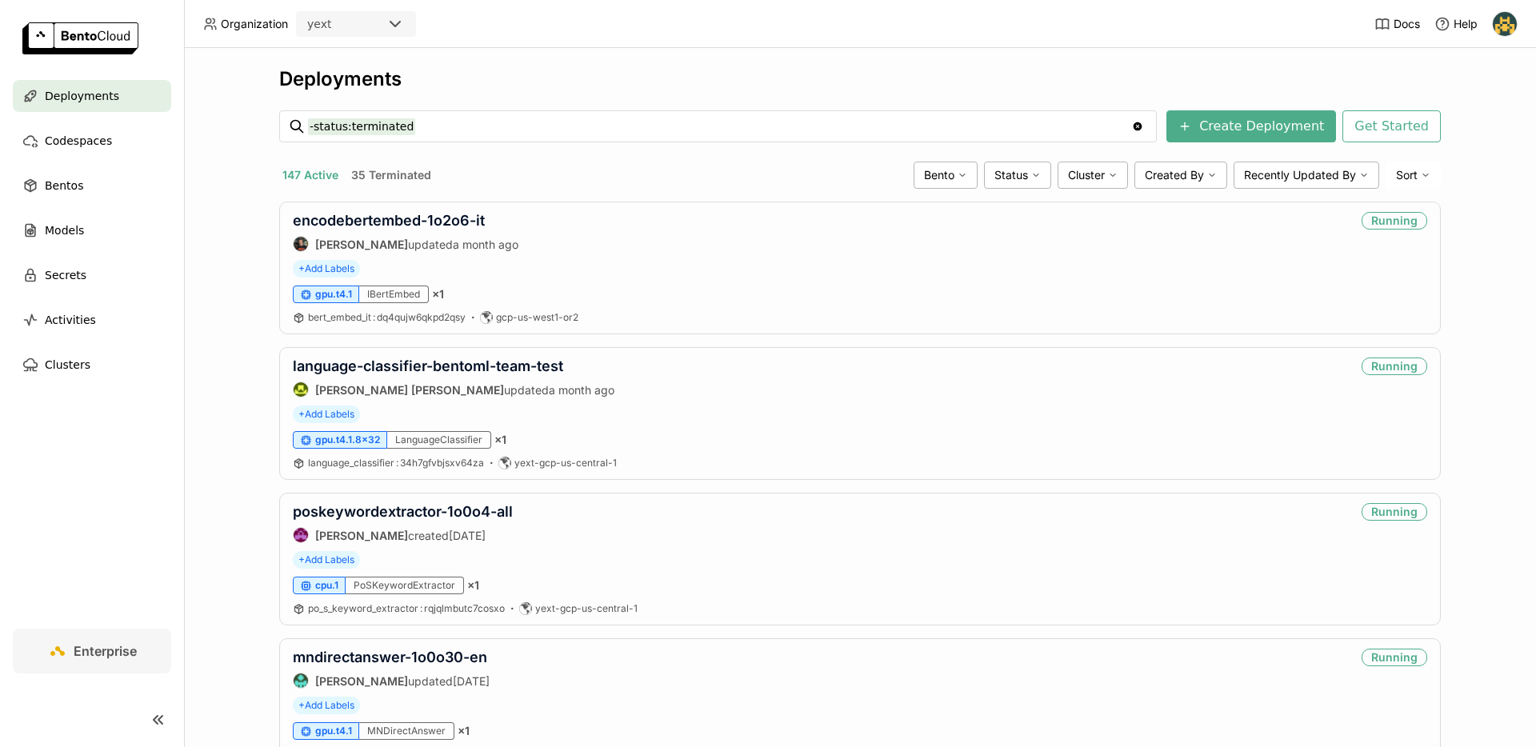
click at [1142, 129] on icon "Clear value" at bounding box center [1138, 126] width 9 height 9
click at [71, 228] on span "Models" at bounding box center [64, 230] width 39 height 19
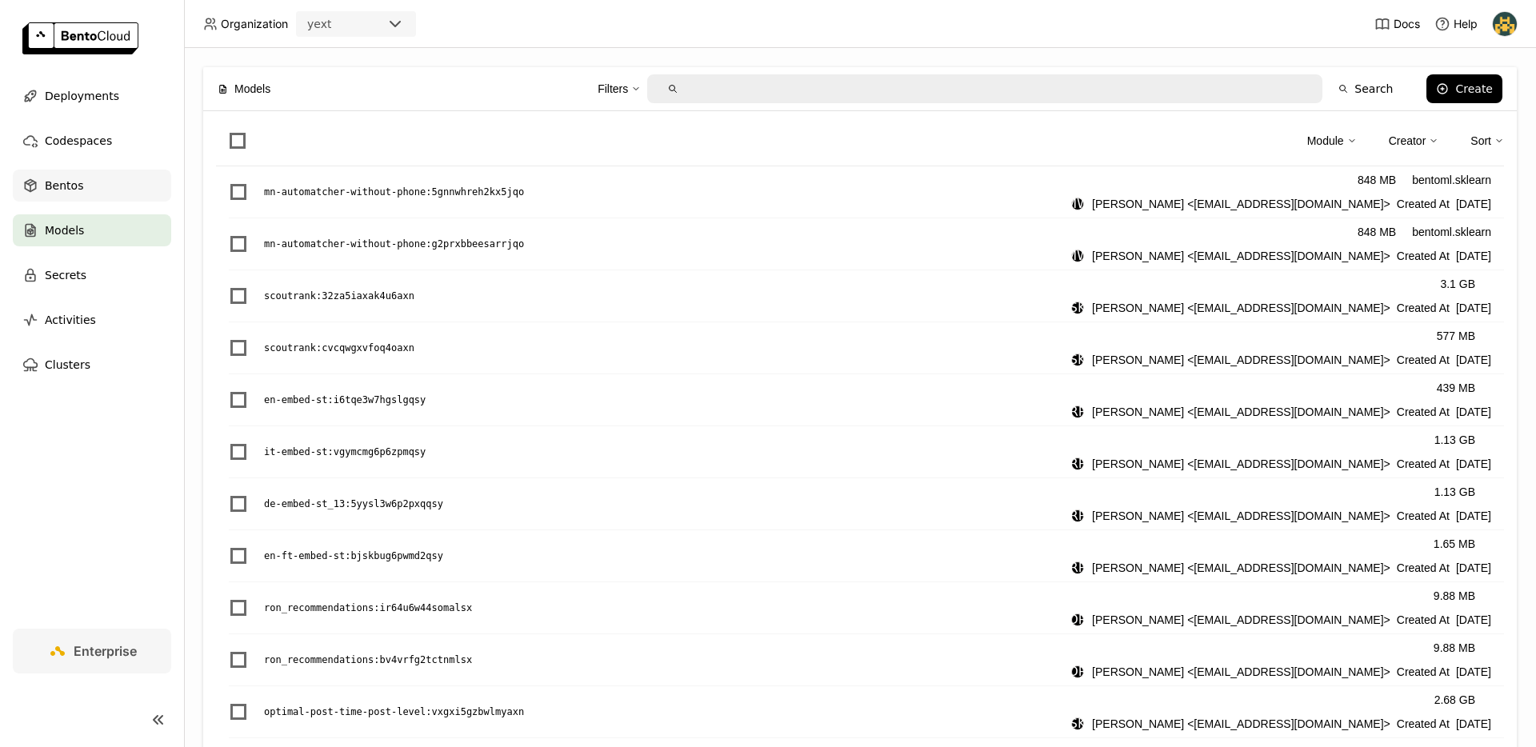
click at [88, 194] on div "Bentos" at bounding box center [92, 186] width 158 height 32
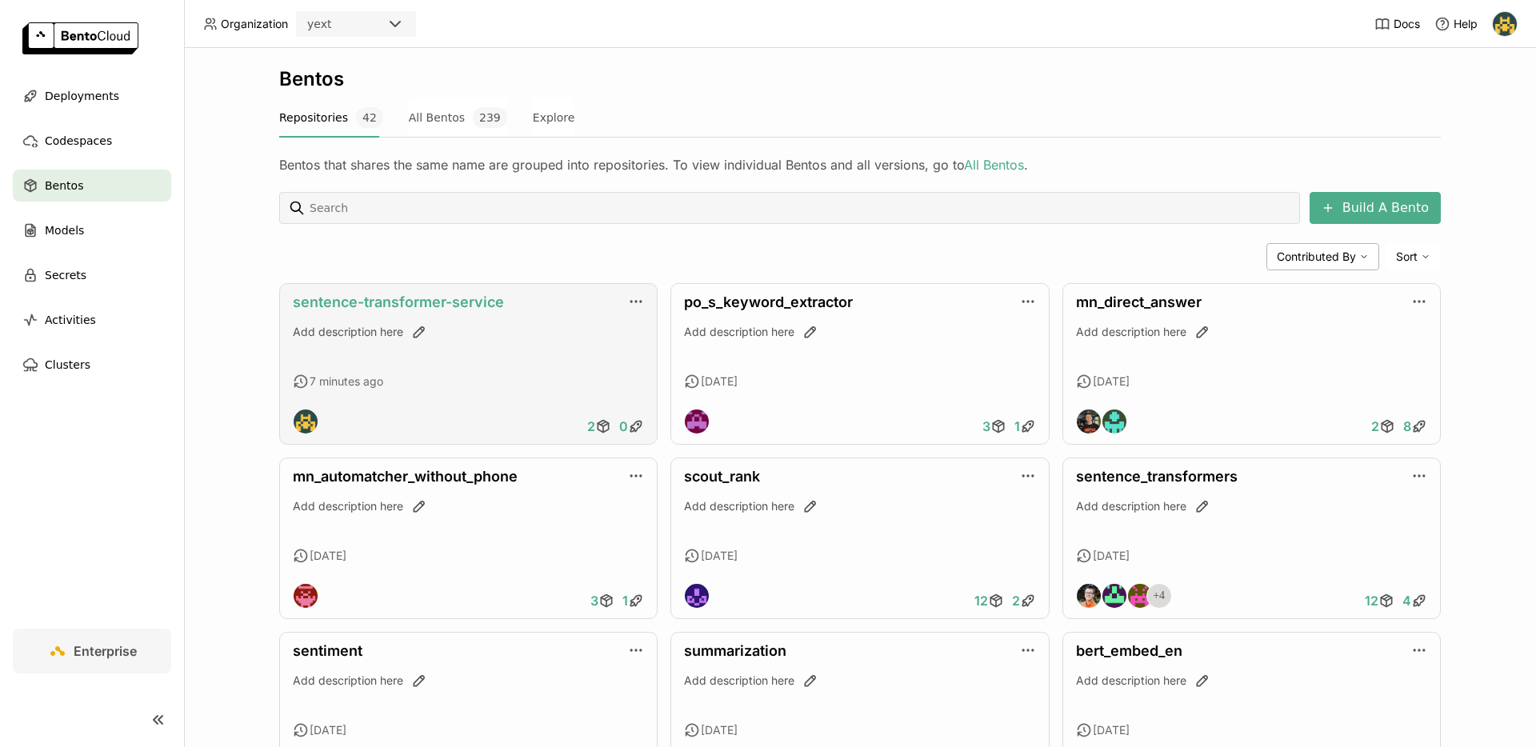
click at [449, 302] on link "sentence-transformer-service" at bounding box center [398, 302] width 211 height 17
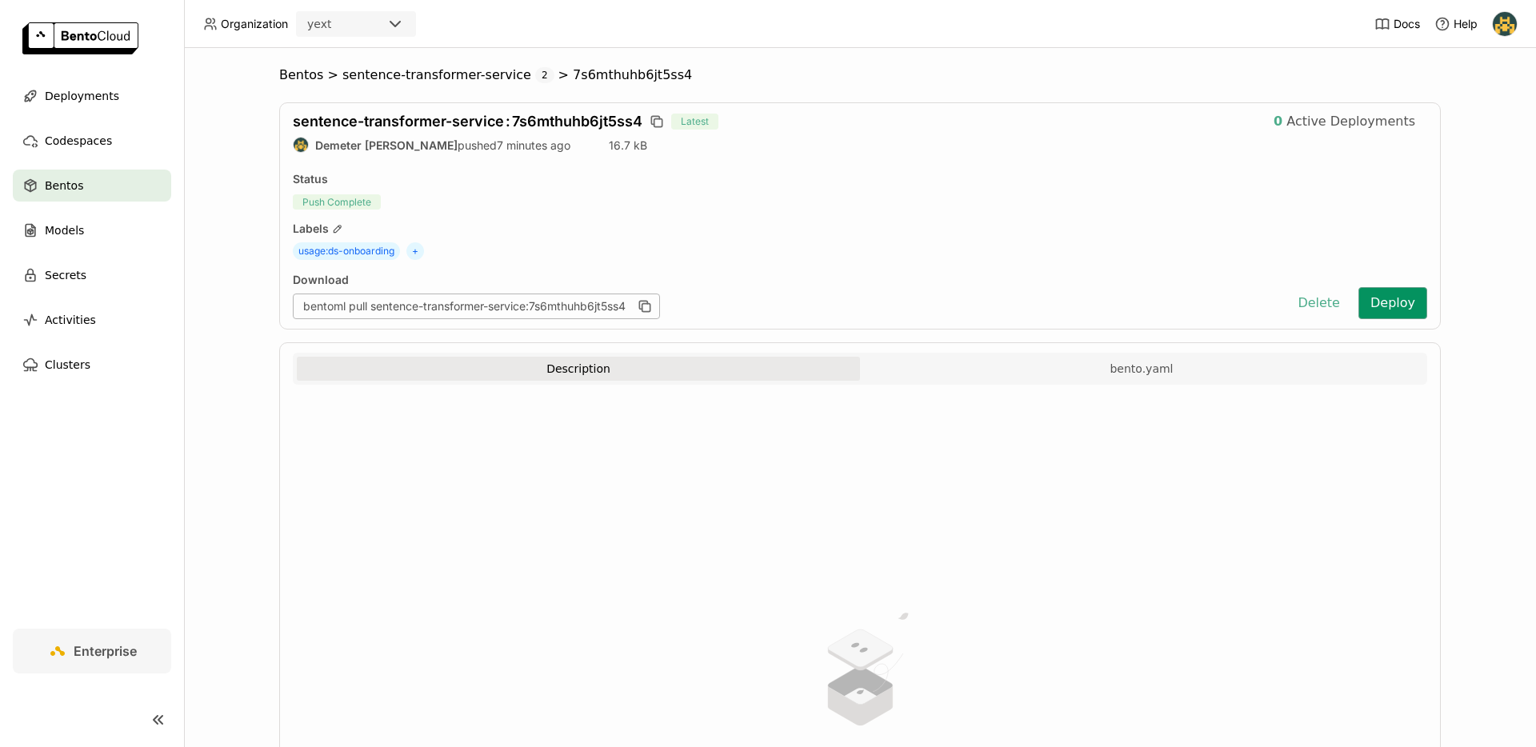
click at [1389, 309] on button "Deploy" at bounding box center [1392, 303] width 69 height 32
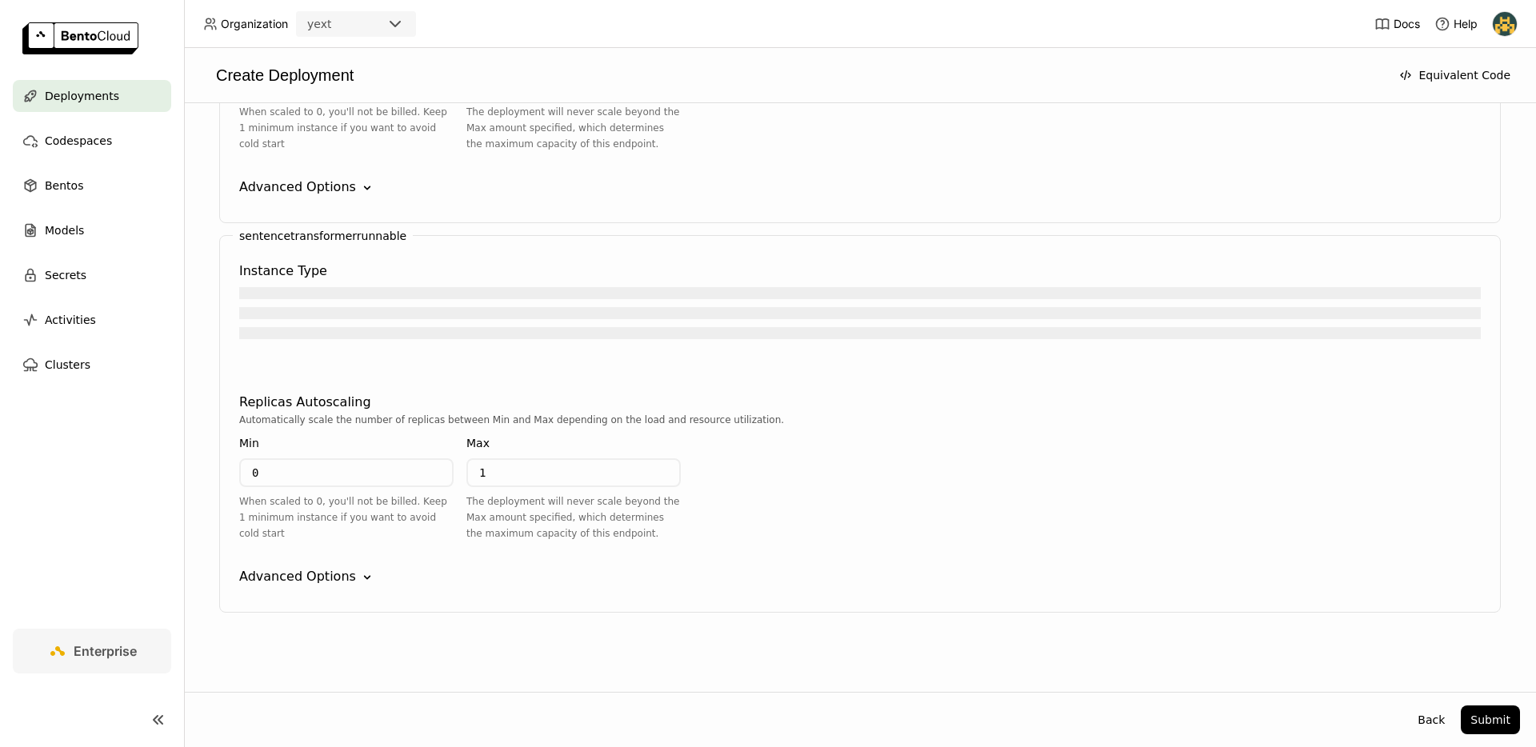
scroll to position [1145, 0]
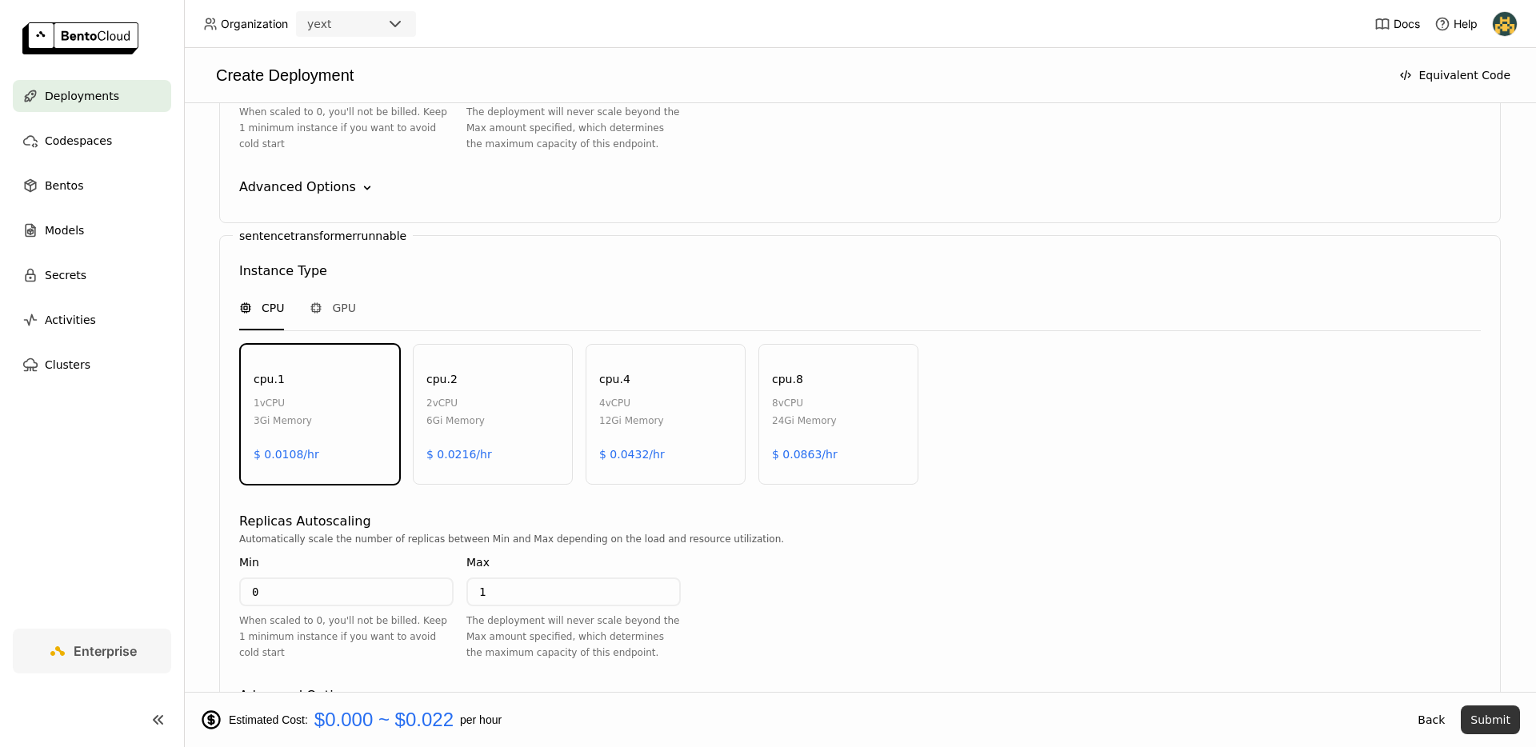
click at [1498, 707] on button "Submit" at bounding box center [1490, 720] width 59 height 29
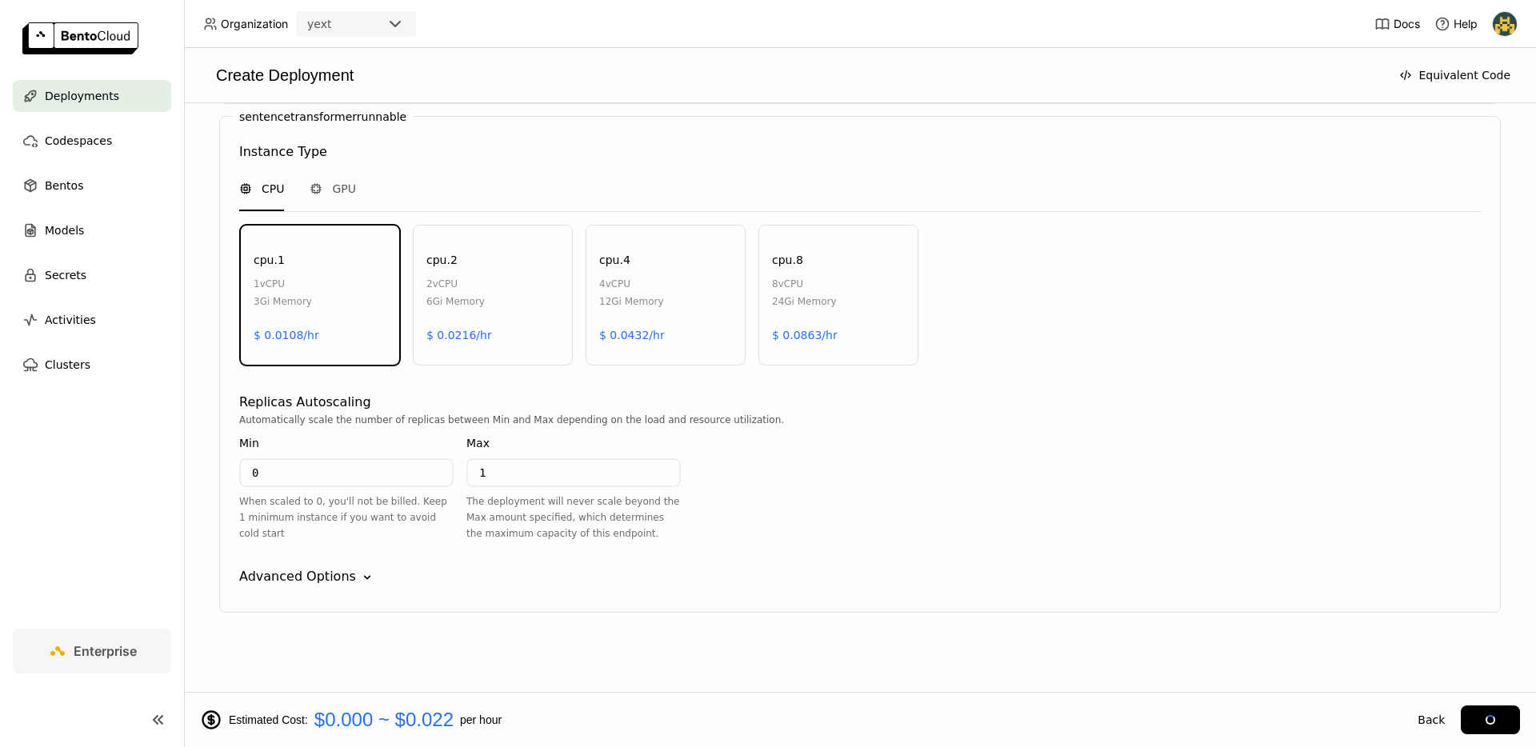
scroll to position [987, 0]
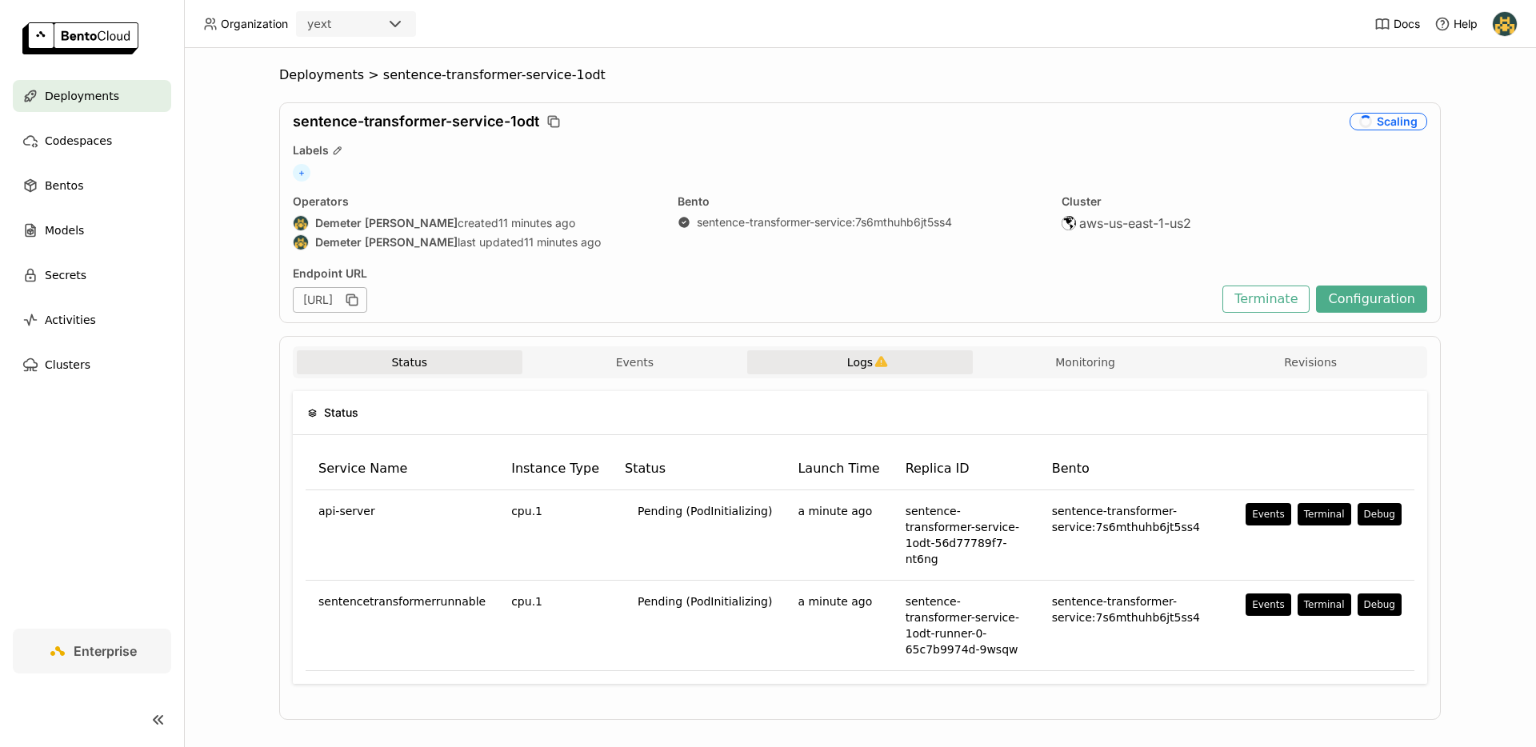
click at [863, 358] on span "Logs" at bounding box center [860, 362] width 26 height 14
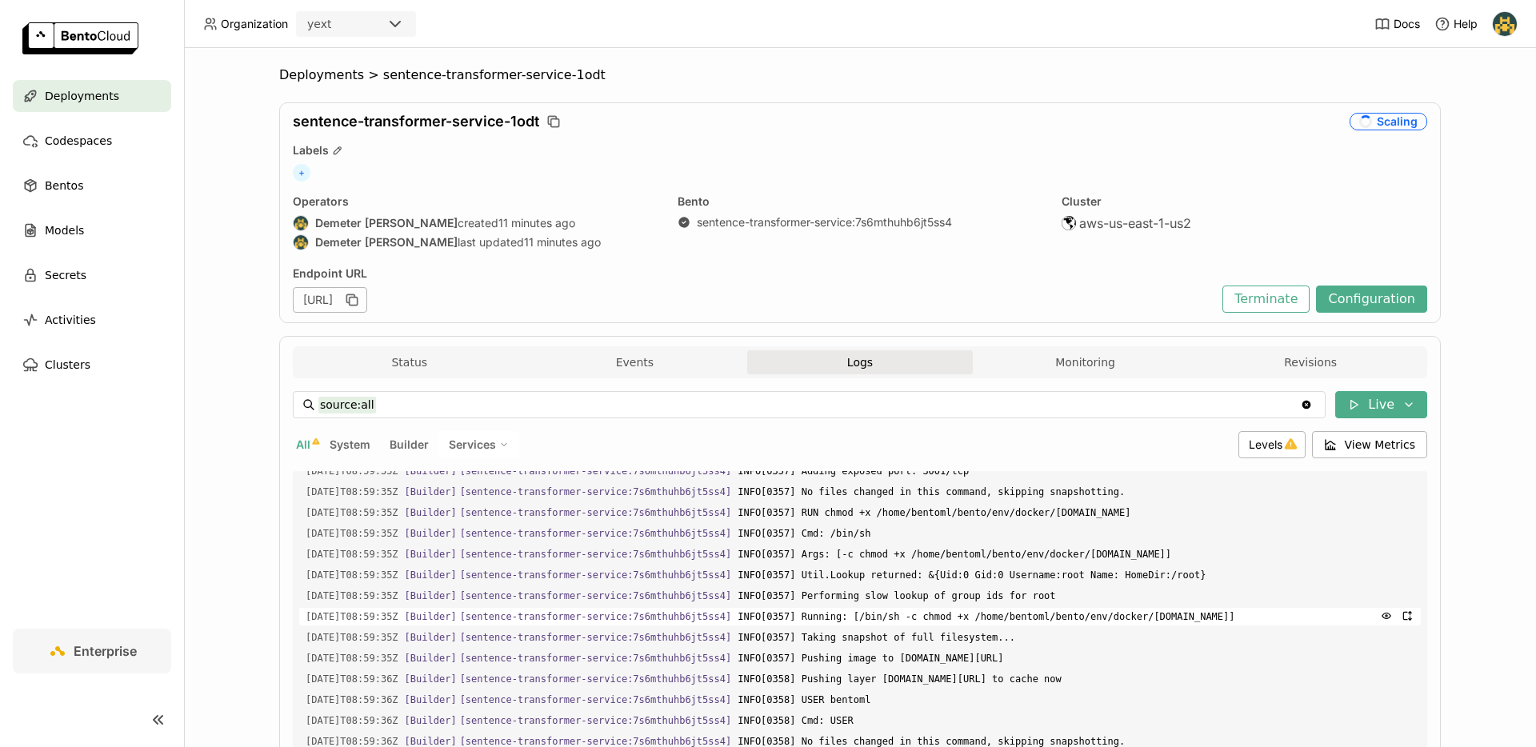
scroll to position [35777, 0]
click at [383, 350] on button "Status" at bounding box center [410, 362] width 226 height 24
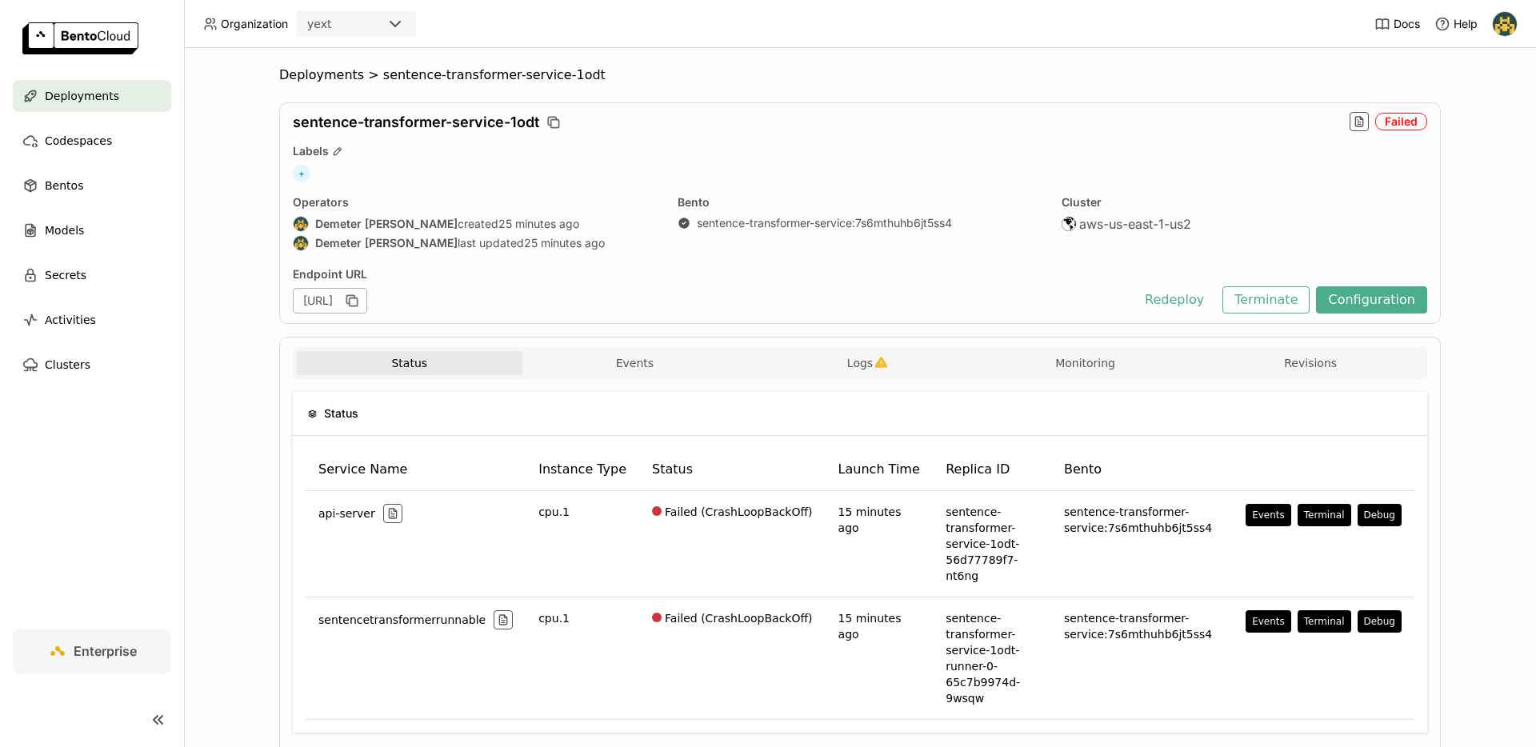
click at [1401, 125] on div "Failed" at bounding box center [1401, 122] width 52 height 18
click at [1352, 123] on button "button" at bounding box center [1358, 121] width 19 height 19
type input "source:service"
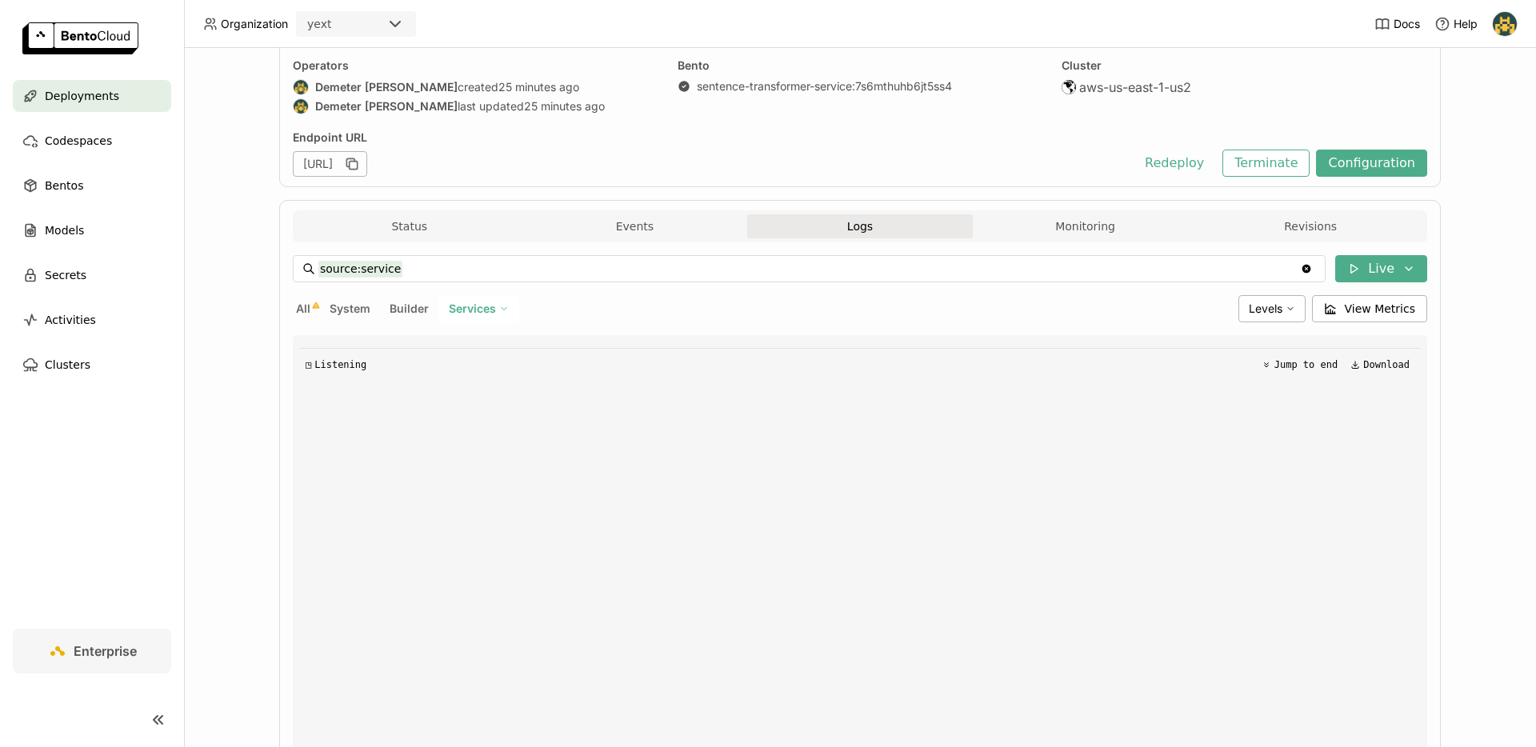
scroll to position [271, 0]
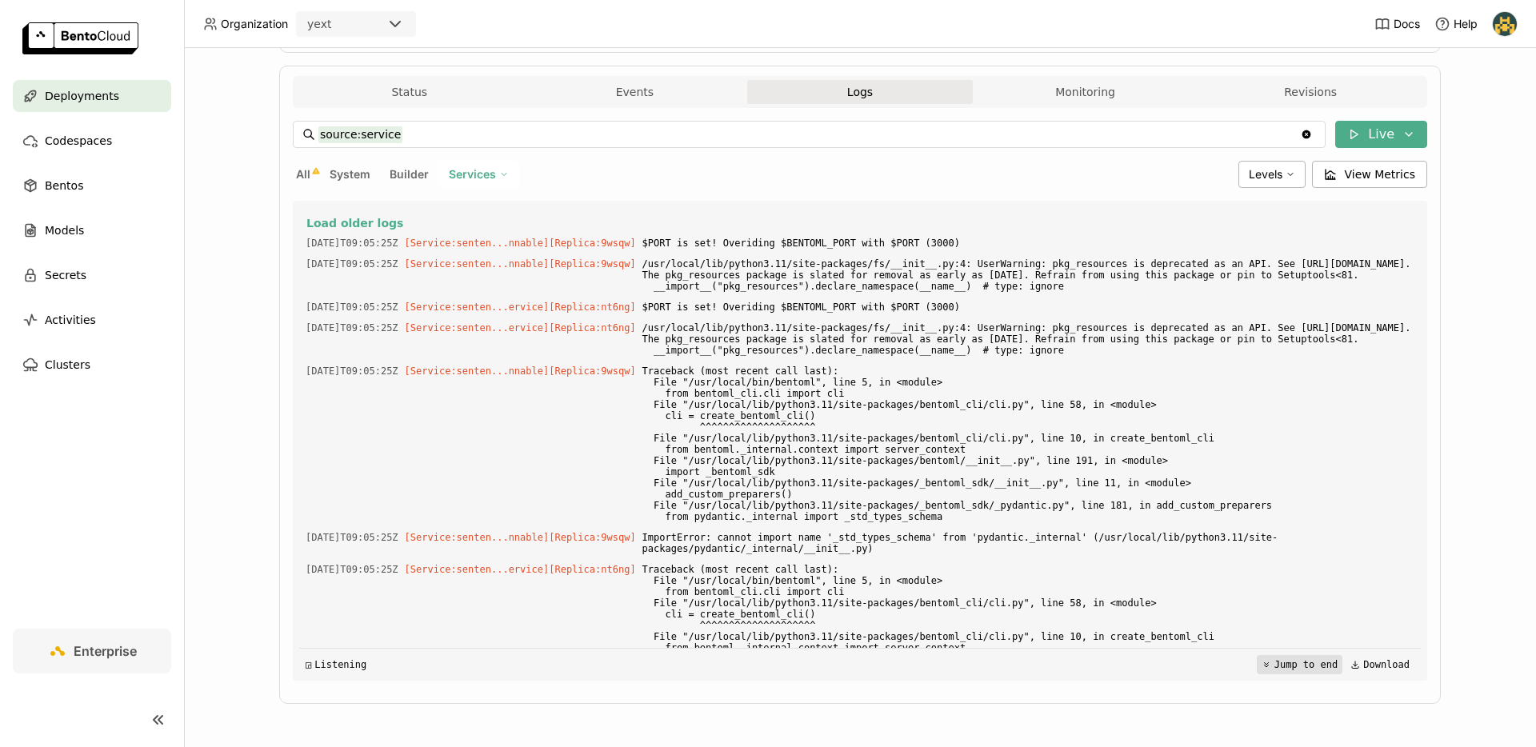
click at [1304, 234] on span "$PORT is set! Overiding $BENTOML_PORT with $PORT (3000)" at bounding box center [1028, 243] width 772 height 18
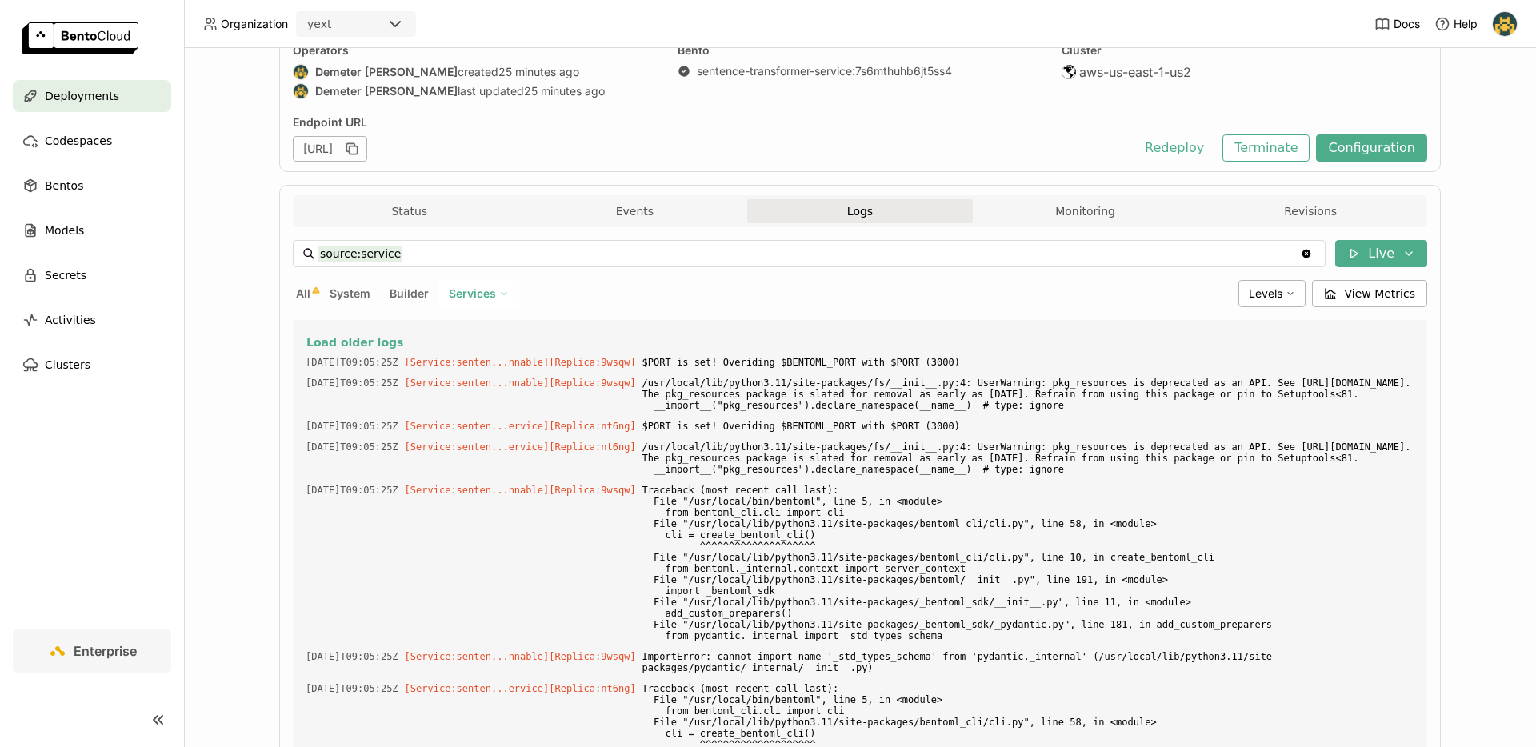
scroll to position [0, 0]
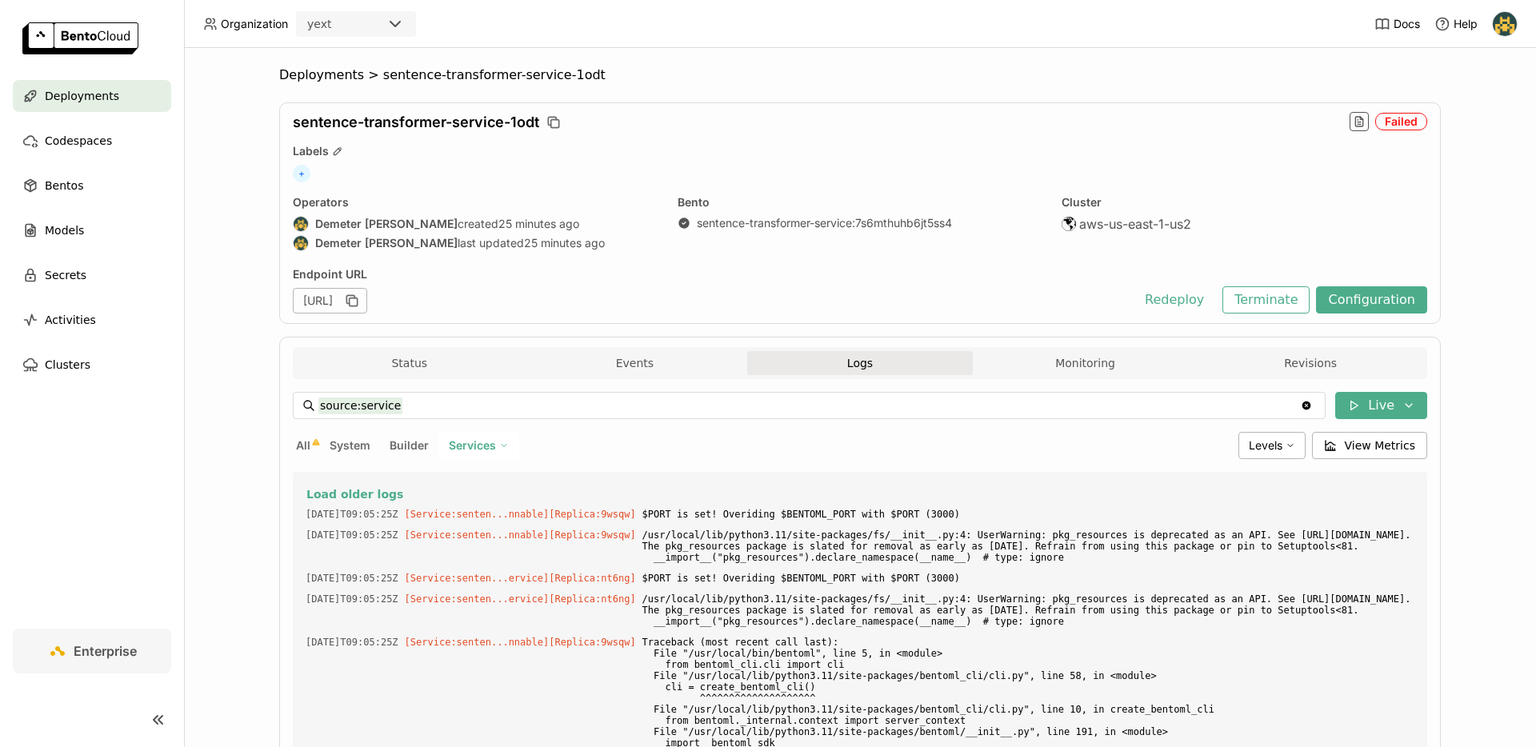
click at [1457, 99] on div "Deployments > sentence-transformer-service-1odt sentence-transformer-service-1o…" at bounding box center [860, 397] width 1352 height 699
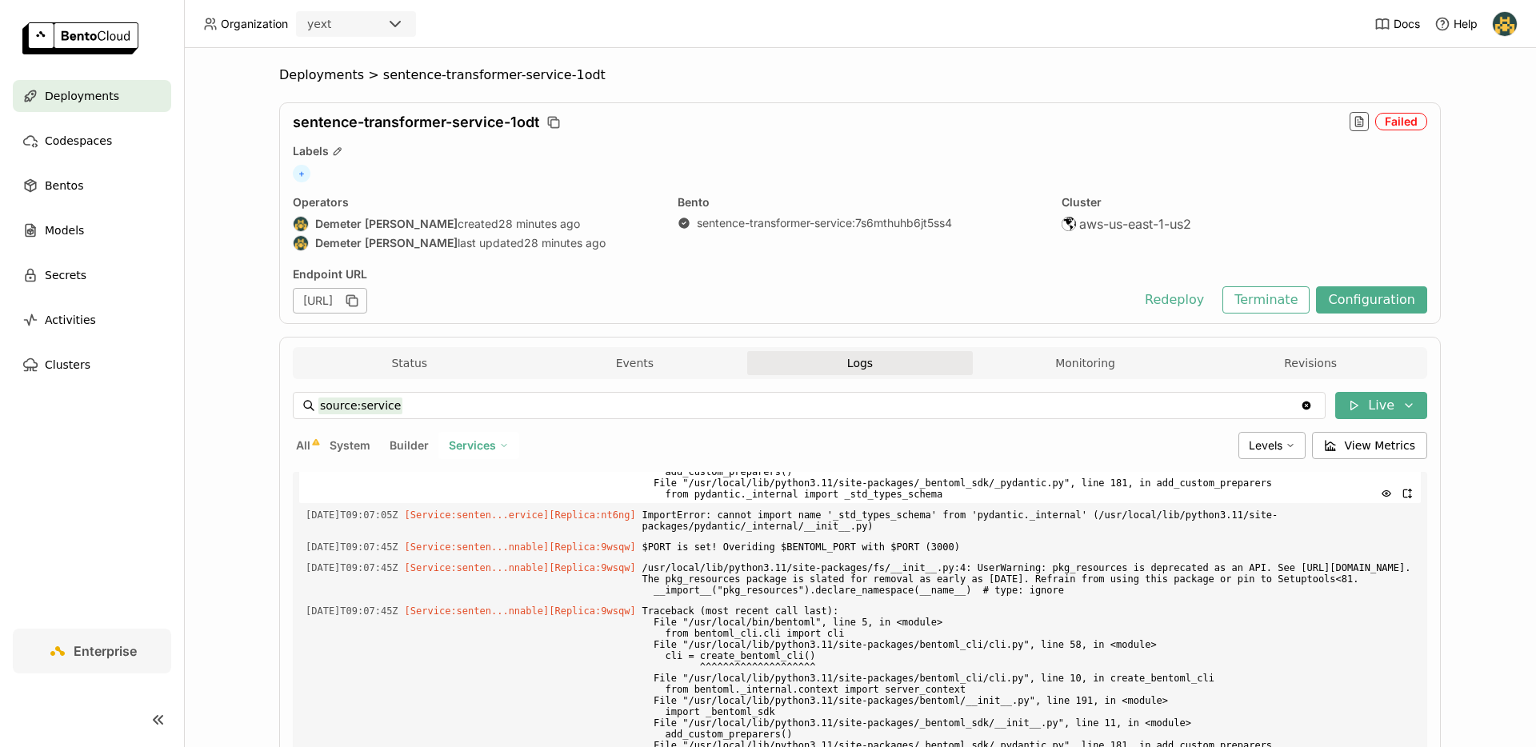
scroll to position [2068, 0]
click at [826, 534] on span "ImportError: cannot import name '_std_types_schema' from 'pydantic._internal' (…" at bounding box center [1028, 519] width 772 height 29
click at [826, 593] on div "Load older logs 2025-09-01T09:05:25Z [Service:senten...nnable] [Replica: 9wsqw …" at bounding box center [860, 712] width 1122 height 480
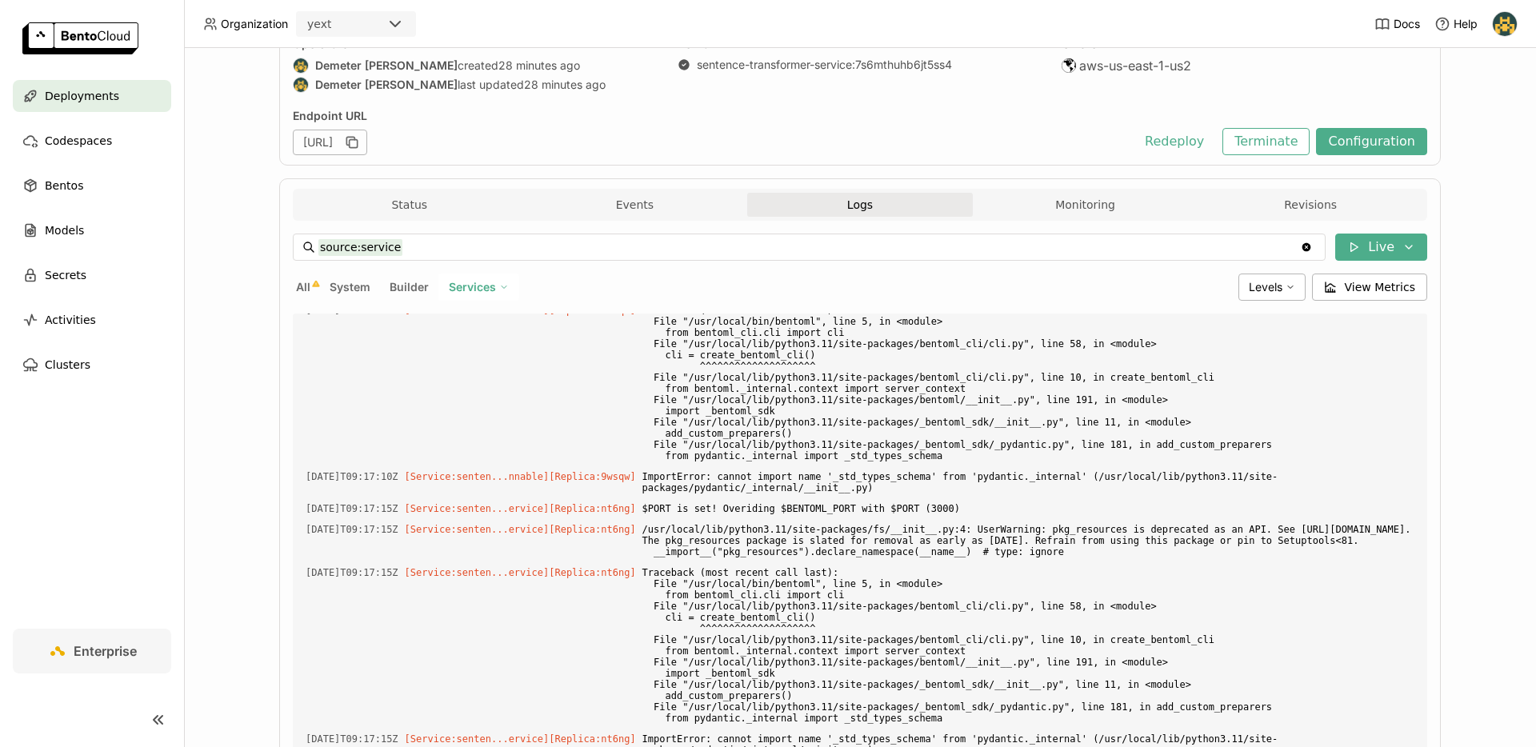
scroll to position [271, 0]
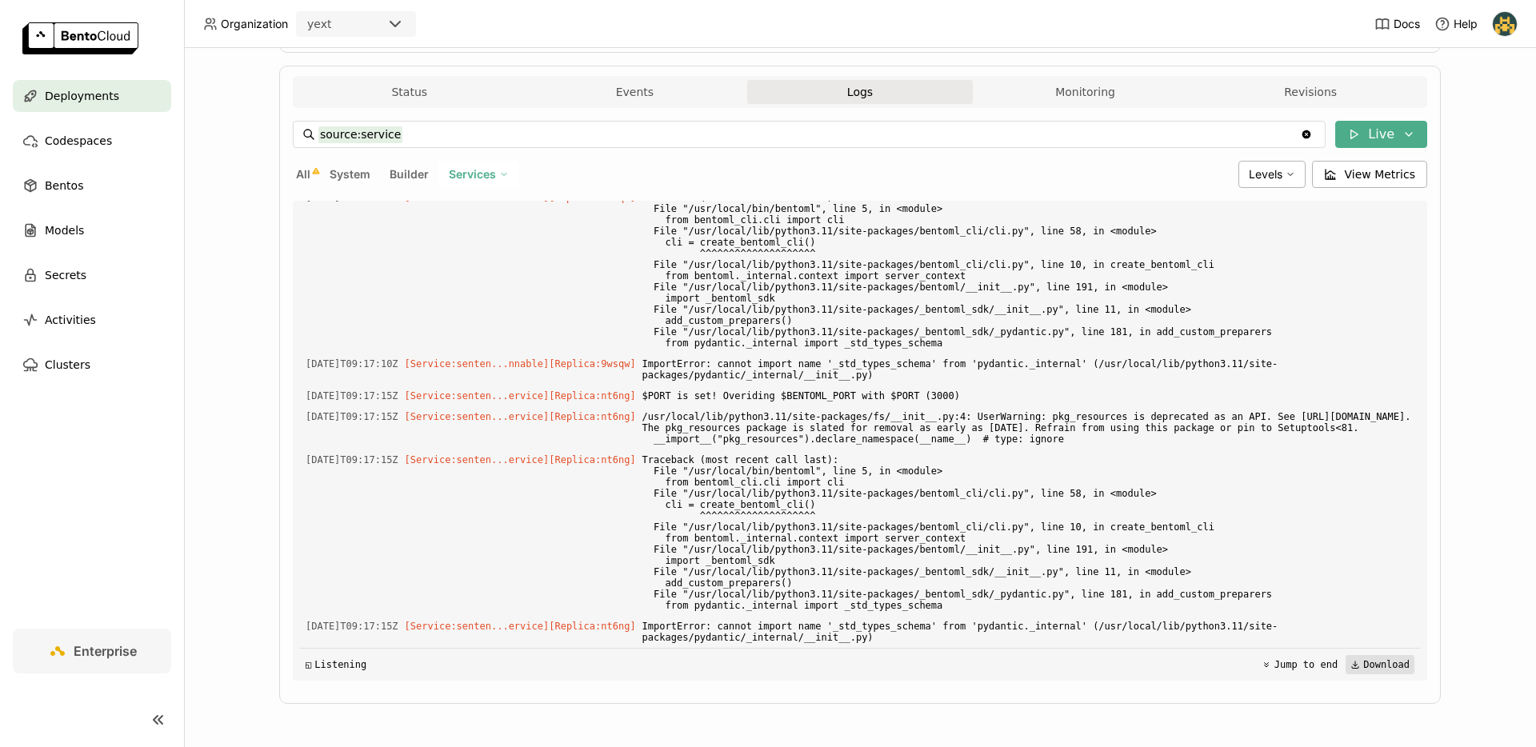
click at [1350, 664] on icon at bounding box center [1355, 665] width 10 height 10
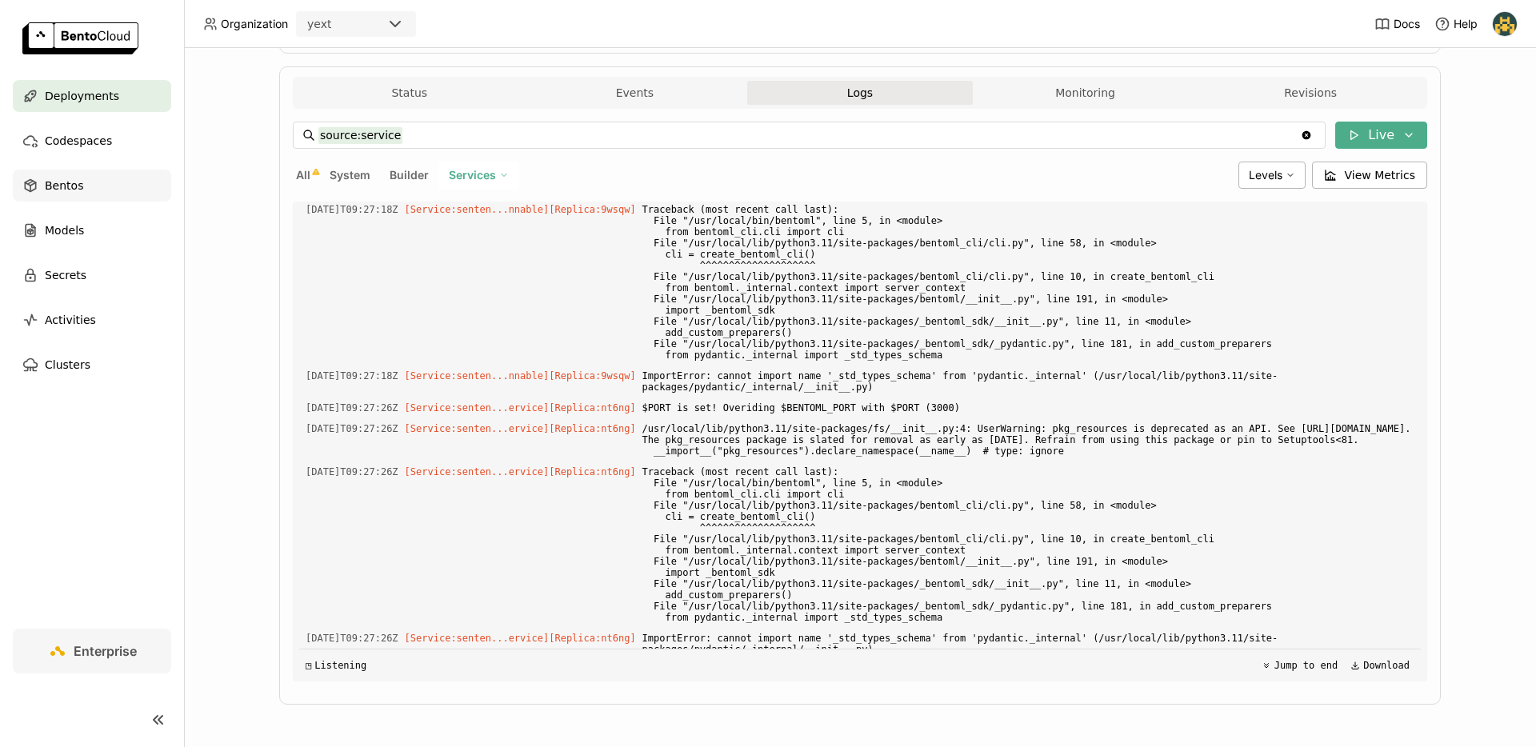
click at [45, 179] on span "Bentos" at bounding box center [64, 185] width 38 height 19
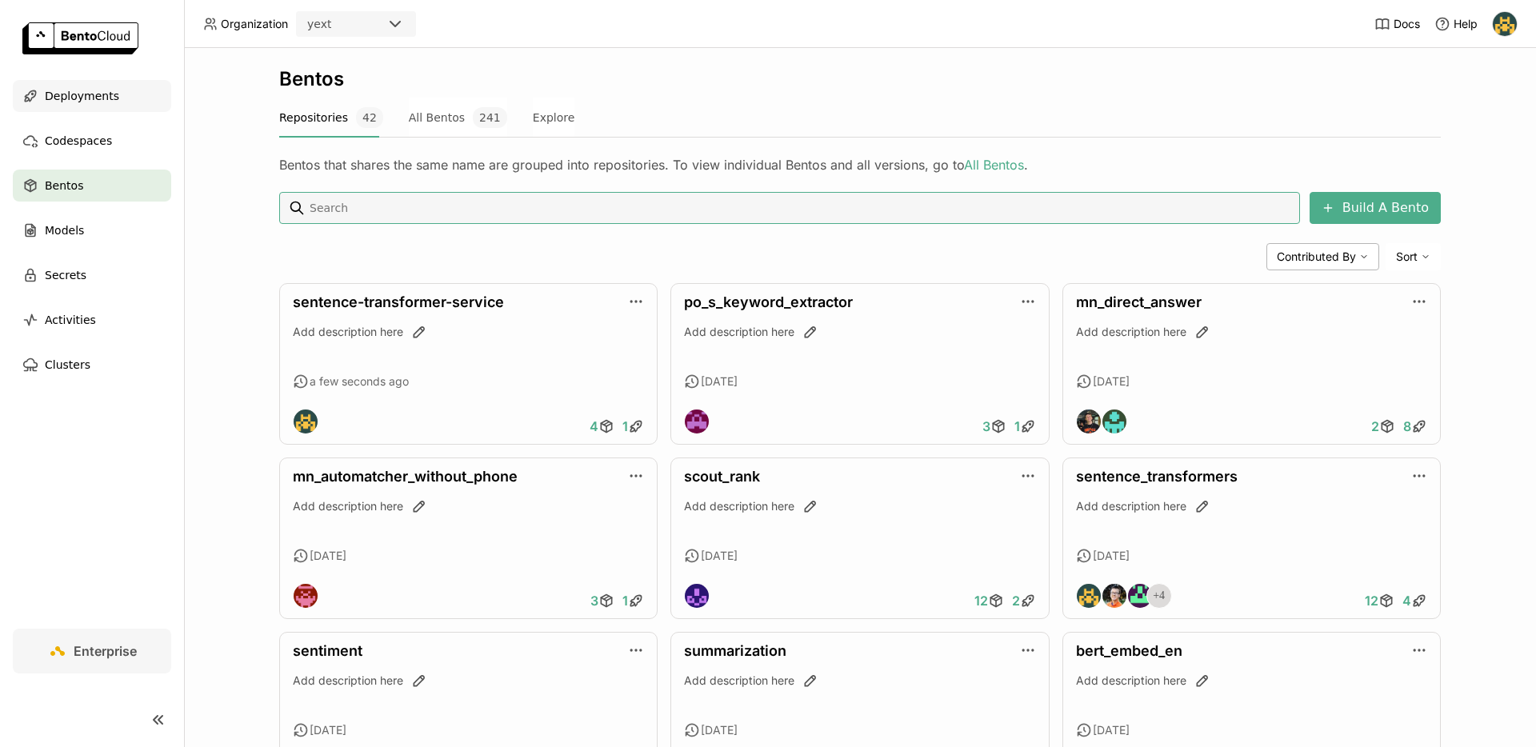
click at [48, 97] on span "Deployments" at bounding box center [82, 95] width 74 height 19
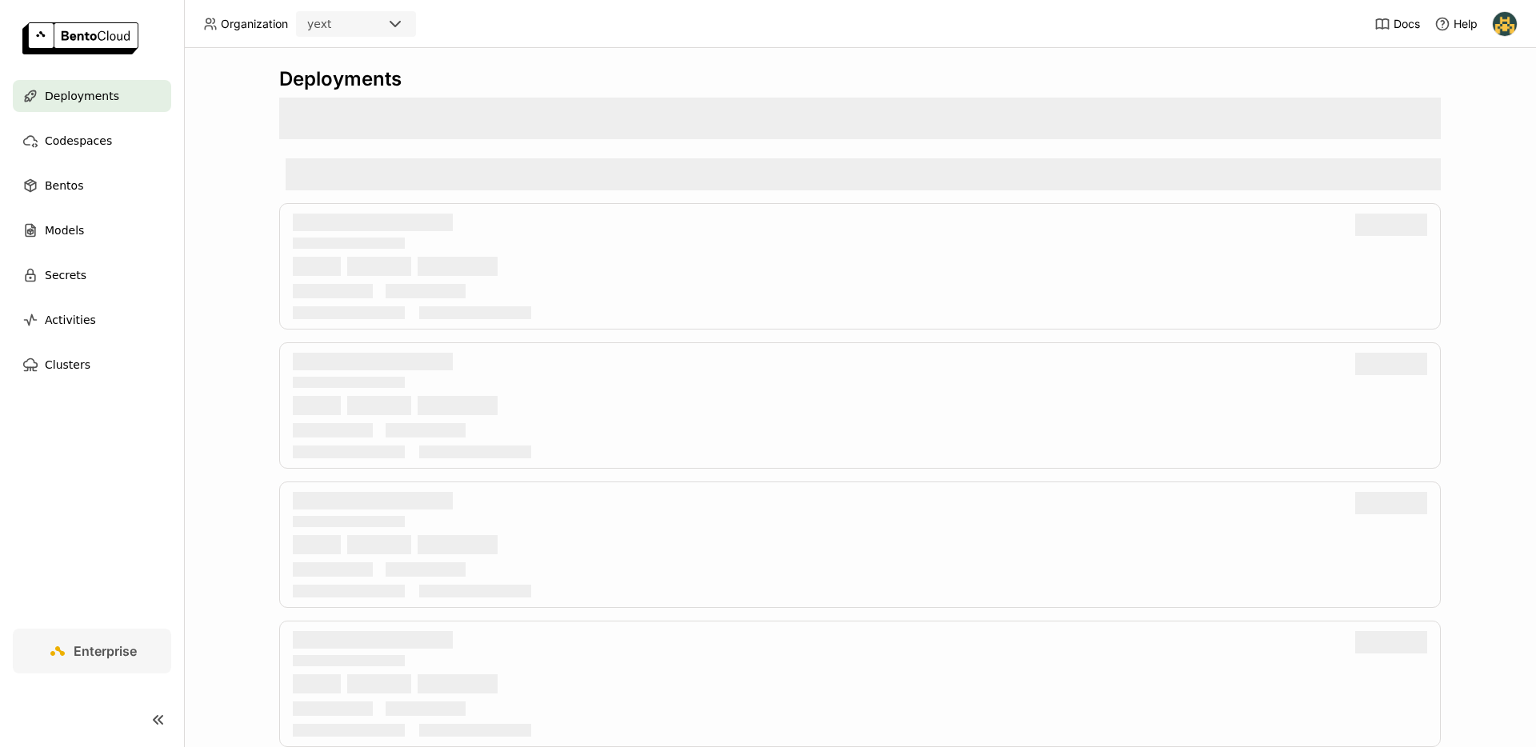
click at [48, 97] on span "Deployments" at bounding box center [82, 95] width 74 height 19
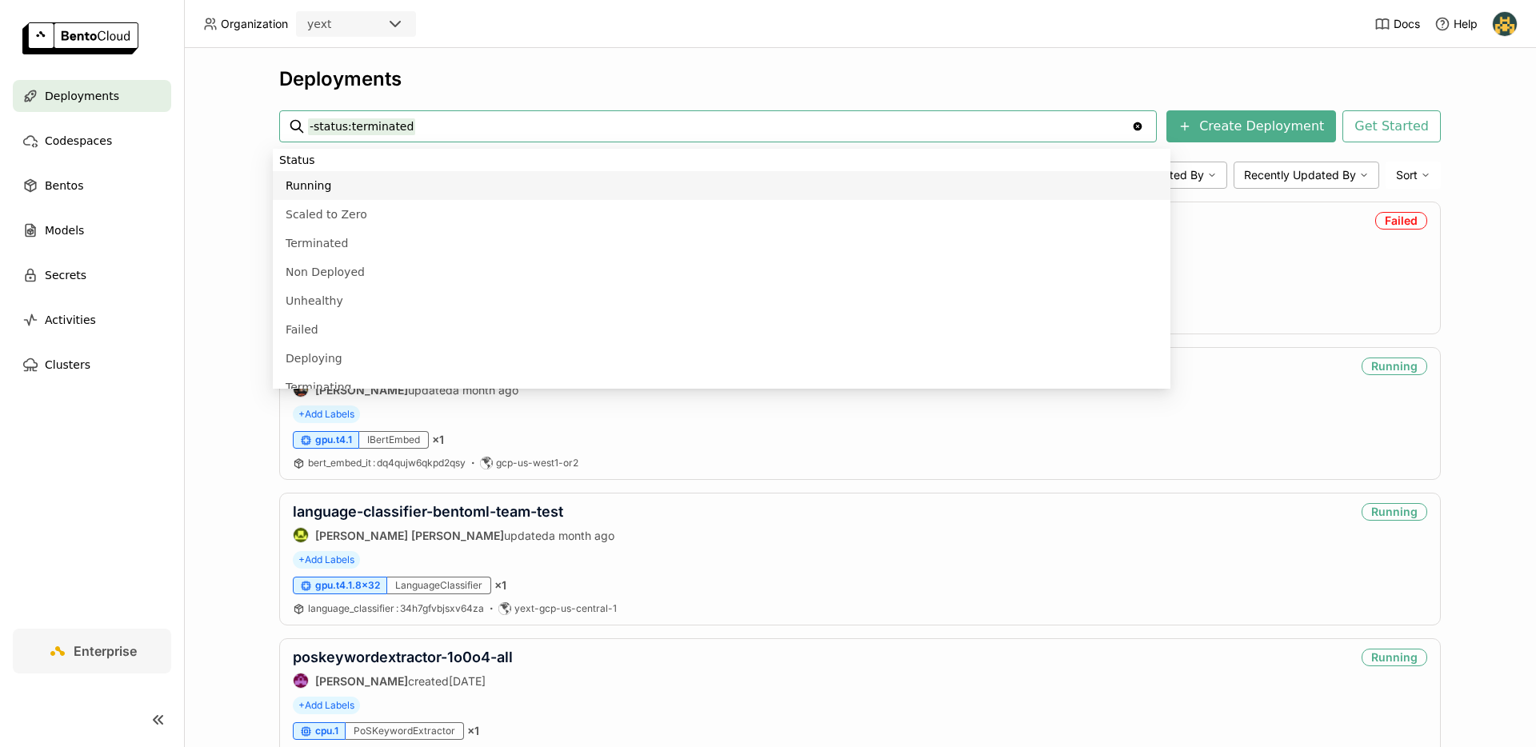
click at [121, 118] on ul "Deployments Codespaces Bentos Models Secrets Activities Clusters" at bounding box center [92, 230] width 184 height 301
